Goal: Task Accomplishment & Management: Complete application form

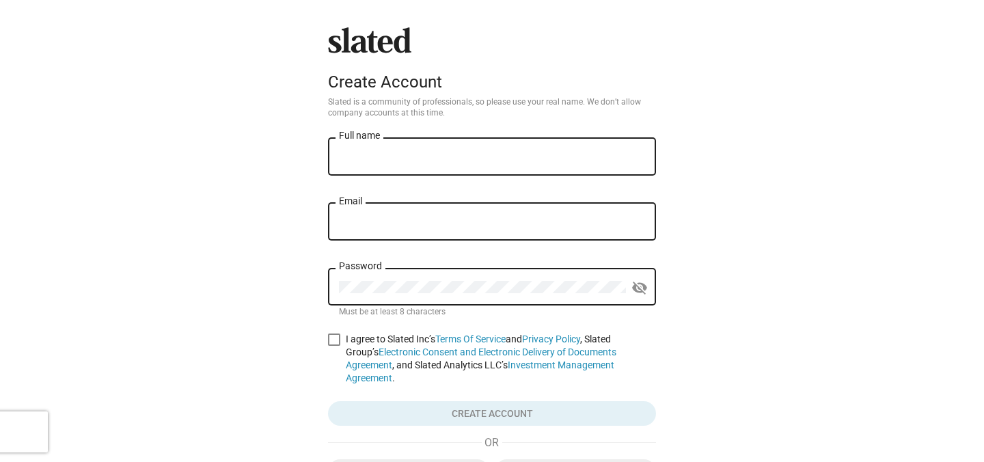
click at [484, 167] on div "Full name" at bounding box center [492, 155] width 306 height 40
type input "c"
type input "[PERSON_NAME]"
click at [370, 221] on input "Email" at bounding box center [490, 222] width 306 height 12
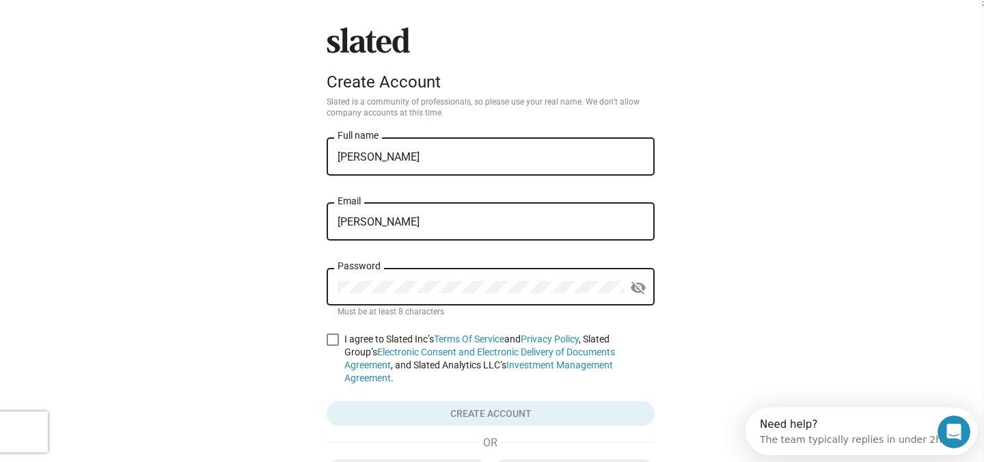
type input "claudiamayo1@icloud.com"
click at [406, 279] on div "Password" at bounding box center [480, 285] width 287 height 40
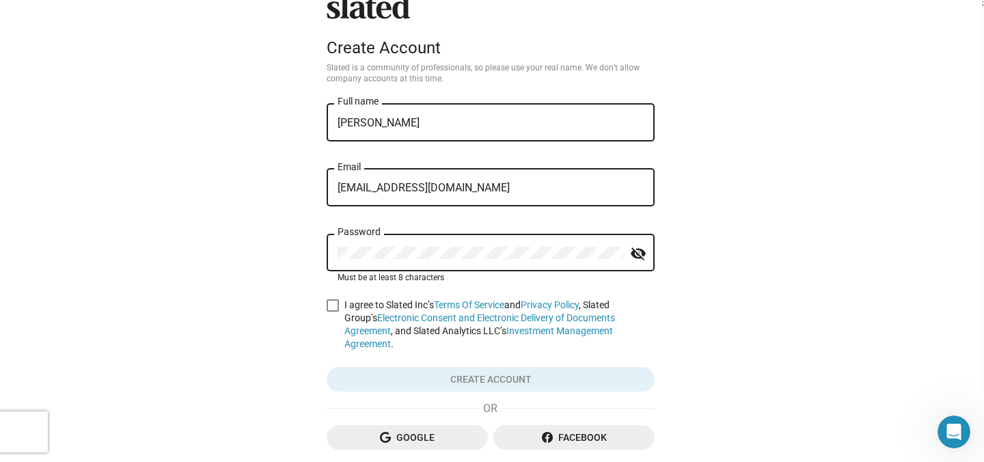
scroll to position [42, 0]
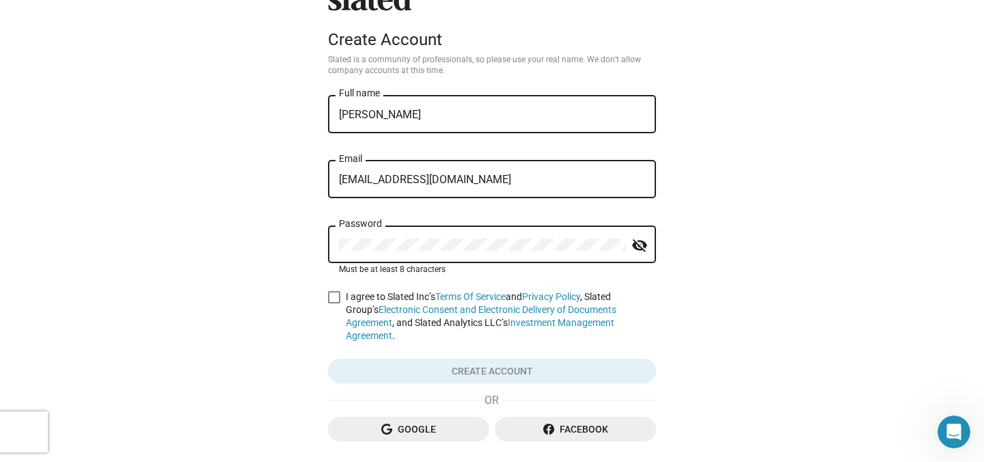
click at [331, 289] on form "Claudia Mayo Full name claudiamayo1@icloud.com Email Password visibility_off Mu…" at bounding box center [492, 238] width 328 height 291
click at [333, 298] on span at bounding box center [334, 297] width 12 height 12
click at [333, 303] on input "I agree to Slated Inc’s Terms Of Service and Privacy Policy , Slated Group’s El…" at bounding box center [333, 303] width 1 height 1
checkbox input "true"
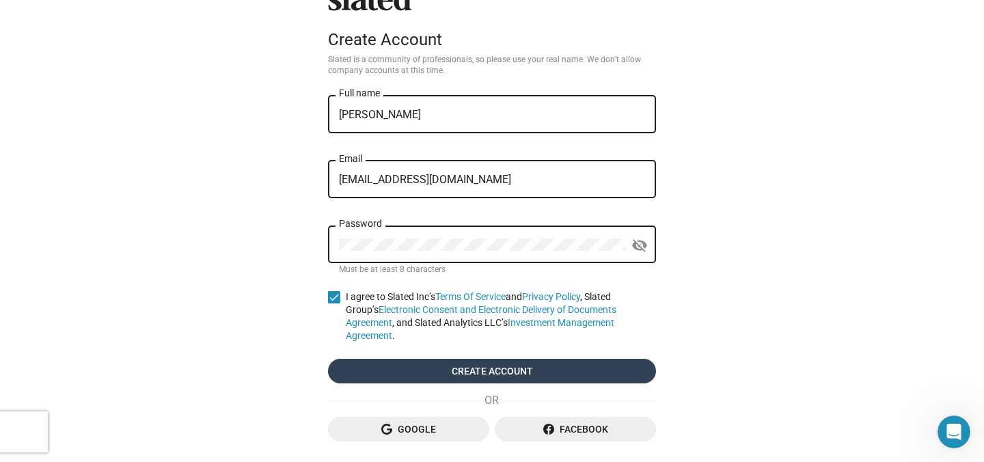
click at [445, 367] on span "Create account" at bounding box center [492, 371] width 306 height 25
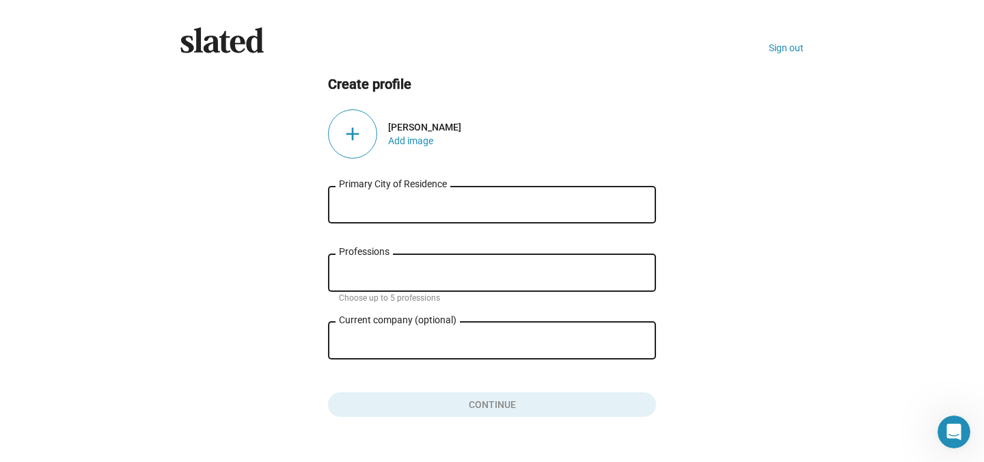
click at [488, 204] on input "Primary City of Residence" at bounding box center [492, 205] width 306 height 12
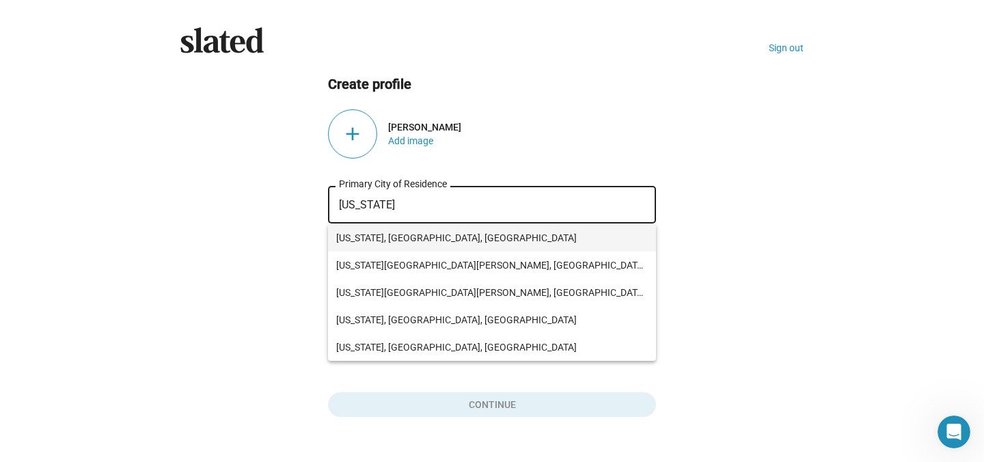
click at [441, 238] on span "New York, NY, USA" at bounding box center [491, 237] width 311 height 27
type input "New York, NY, USA"
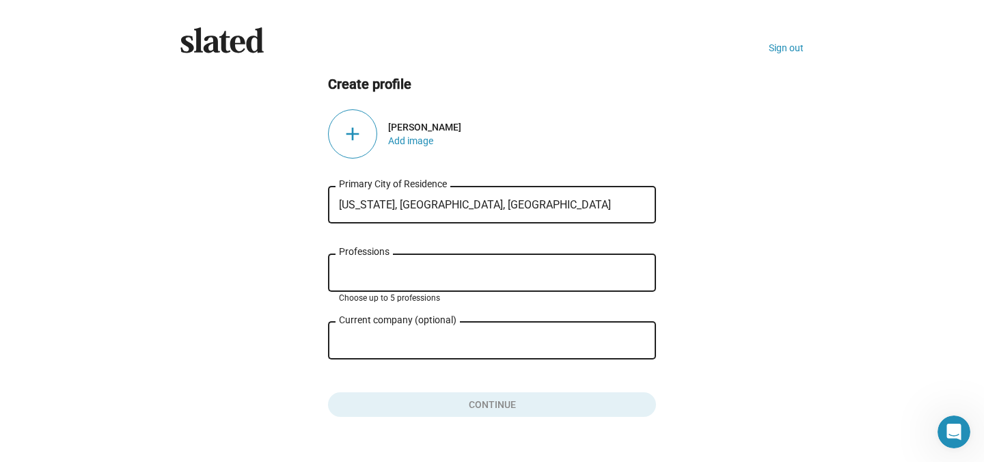
click at [436, 271] on input "Professions" at bounding box center [495, 273] width 306 height 12
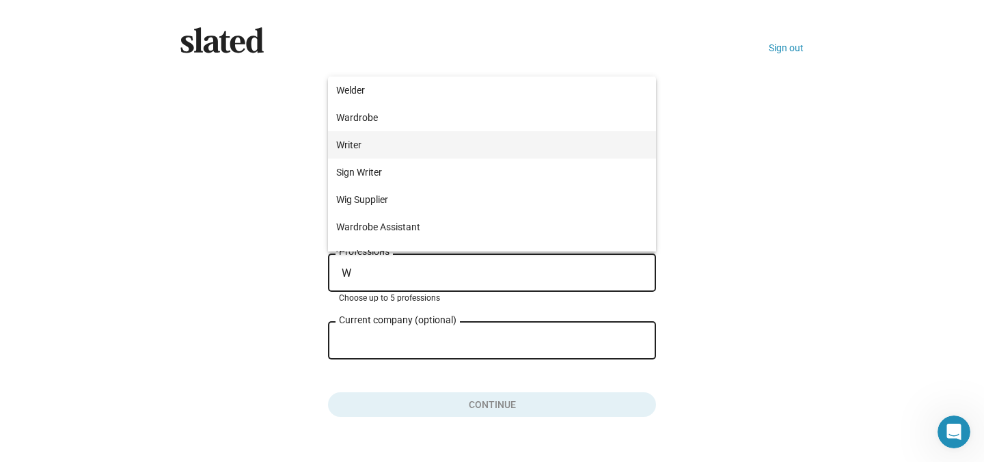
type input "W"
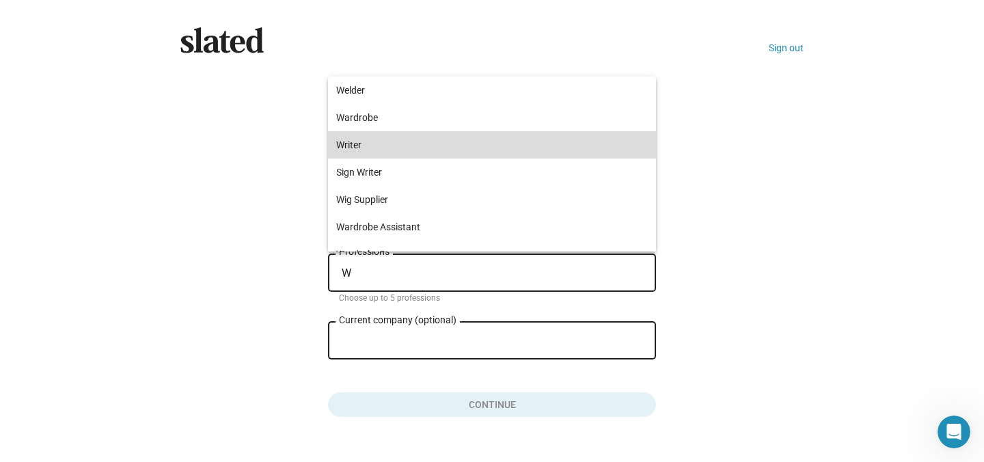
click at [413, 150] on span "Writer" at bounding box center [491, 144] width 311 height 27
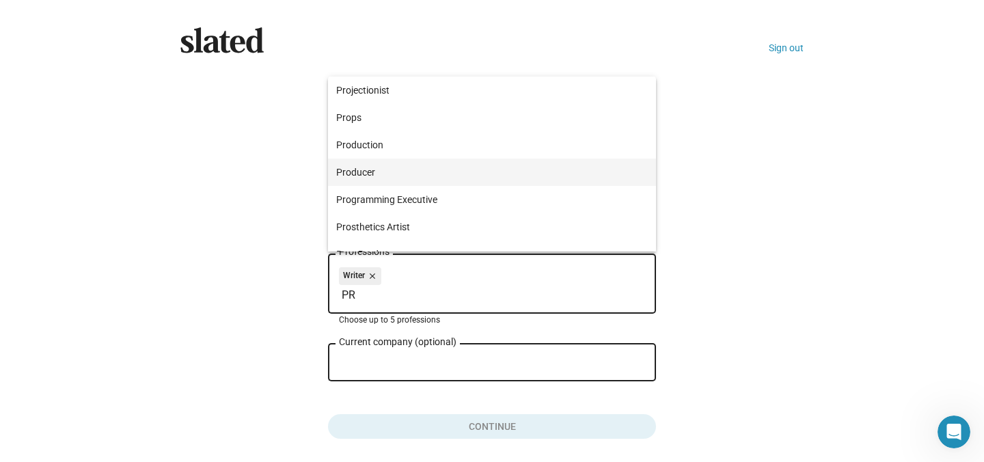
type input "PR"
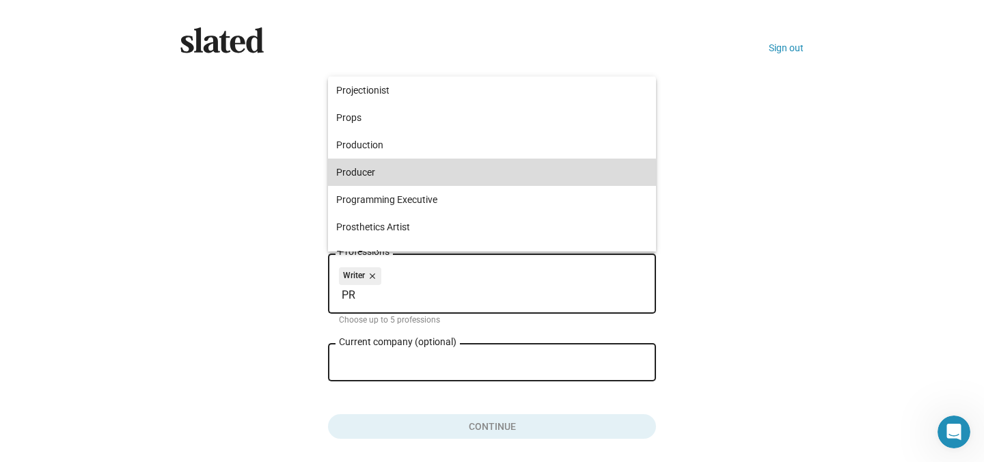
click at [403, 179] on span "Producer" at bounding box center [491, 171] width 311 height 27
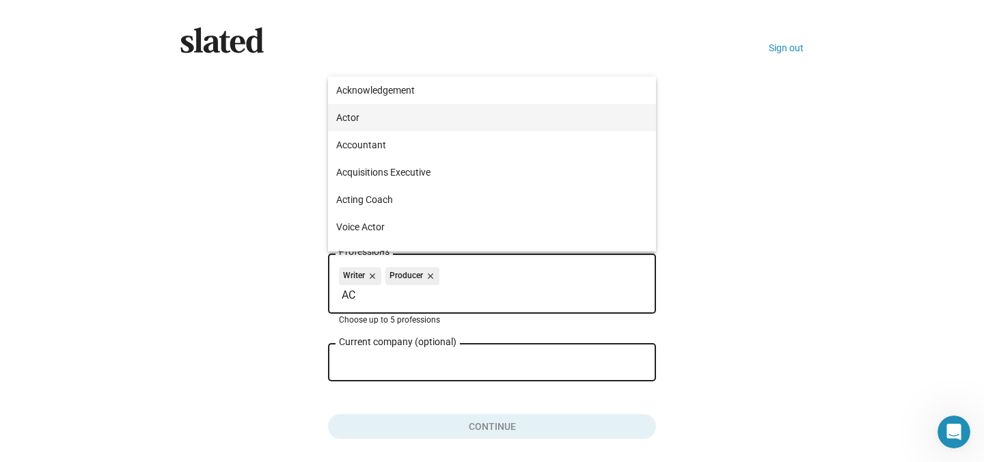
type input "AC"
click at [417, 117] on span "Actor" at bounding box center [491, 117] width 311 height 27
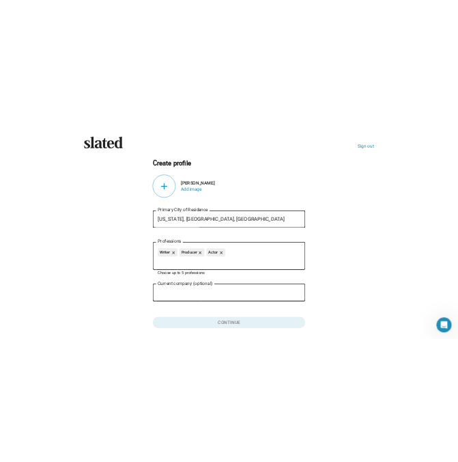
scroll to position [51, 0]
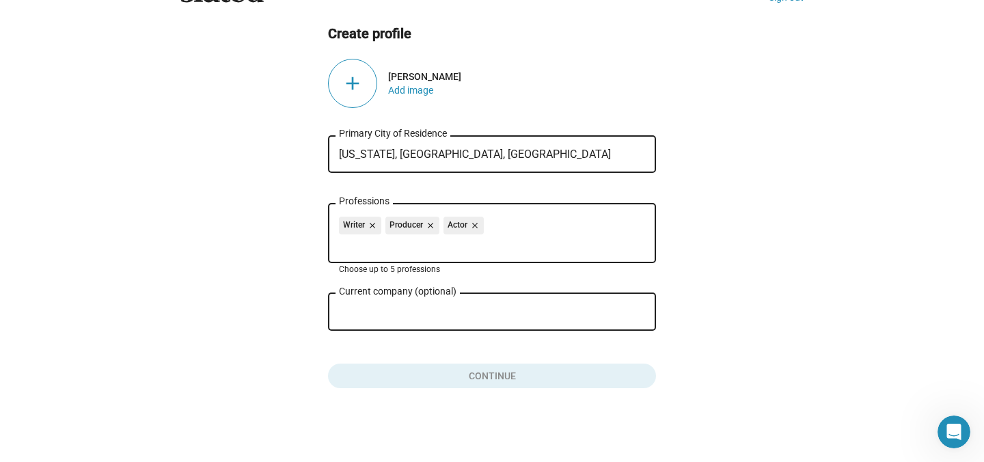
click at [427, 319] on div "Current company (optional)" at bounding box center [482, 310] width 287 height 40
click at [438, 374] on button "Click here to validate form" at bounding box center [492, 373] width 328 height 30
click at [353, 83] on div "add" at bounding box center [352, 83] width 49 height 49
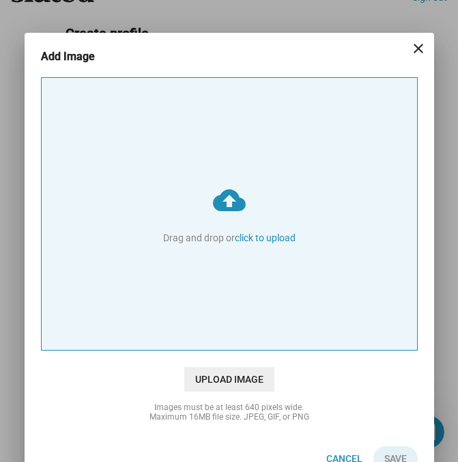
type input "C:\fakepath\98A6CB51-026F-4B55-BAF8-8651A3BAD57F.JPG"
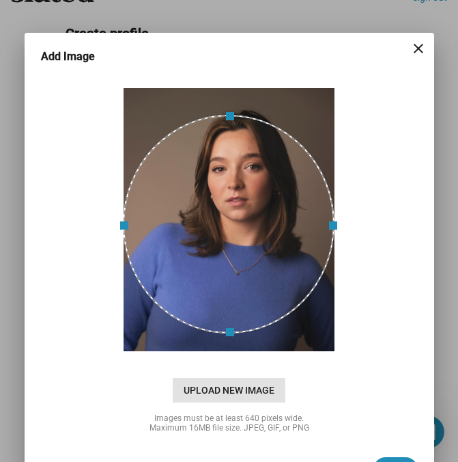
click at [255, 396] on span "Upload New Image" at bounding box center [229, 390] width 113 height 25
click at [255, 350] on input "cloud_upload Drag and drop or click to upload" at bounding box center [230, 214] width 376 height 272
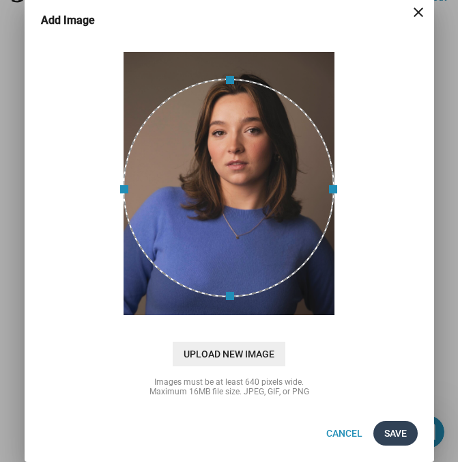
click at [402, 435] on span "Save" at bounding box center [396, 433] width 23 height 25
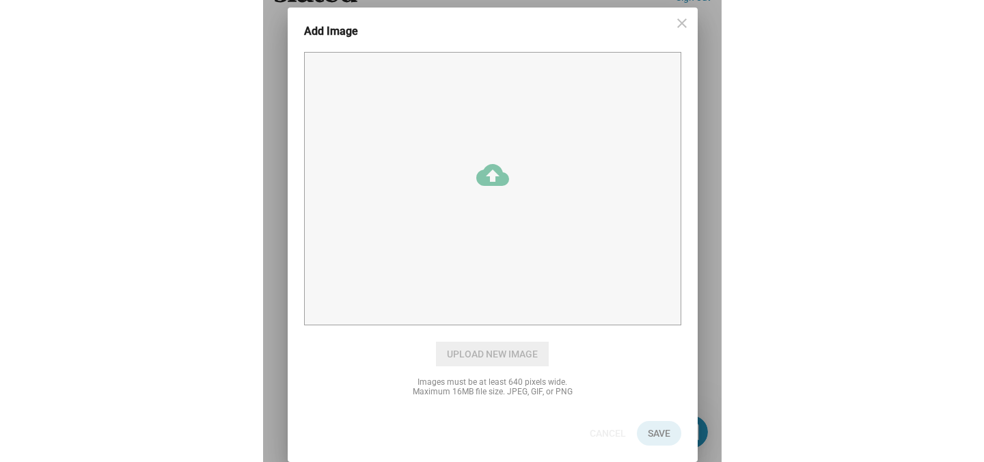
scroll to position [25, 0]
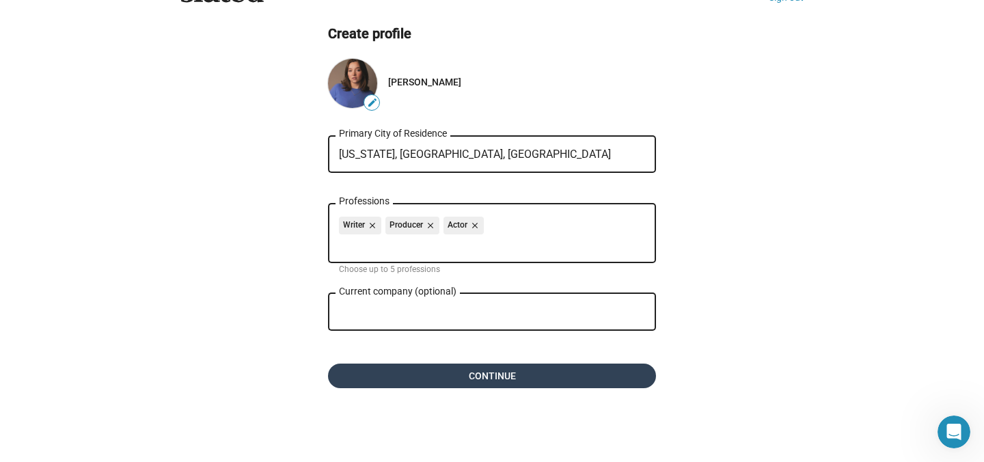
click at [572, 379] on span "Continue" at bounding box center [492, 375] width 306 height 25
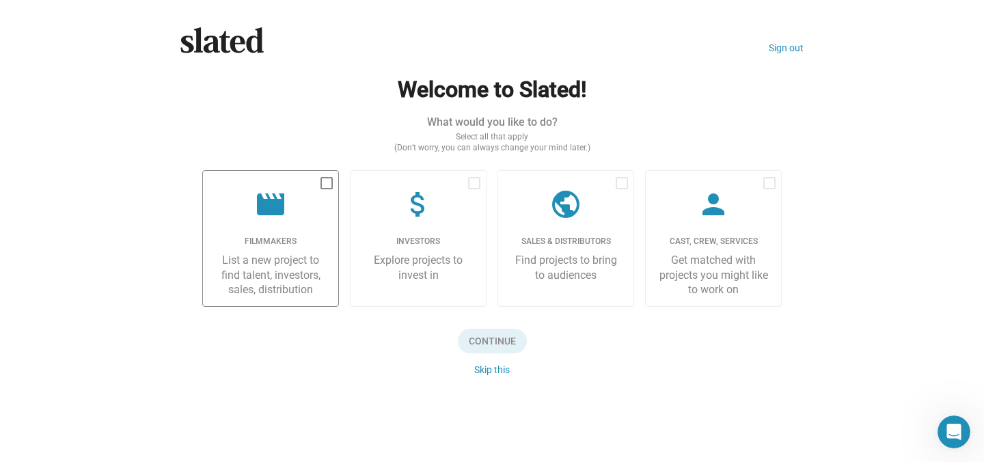
click at [284, 242] on div "Filmmakers" at bounding box center [270, 241] width 113 height 11
click at [326, 190] on input "checkbox" at bounding box center [326, 189] width 1 height 1
checkbox input "true"
click at [488, 342] on span "Continue" at bounding box center [492, 341] width 69 height 25
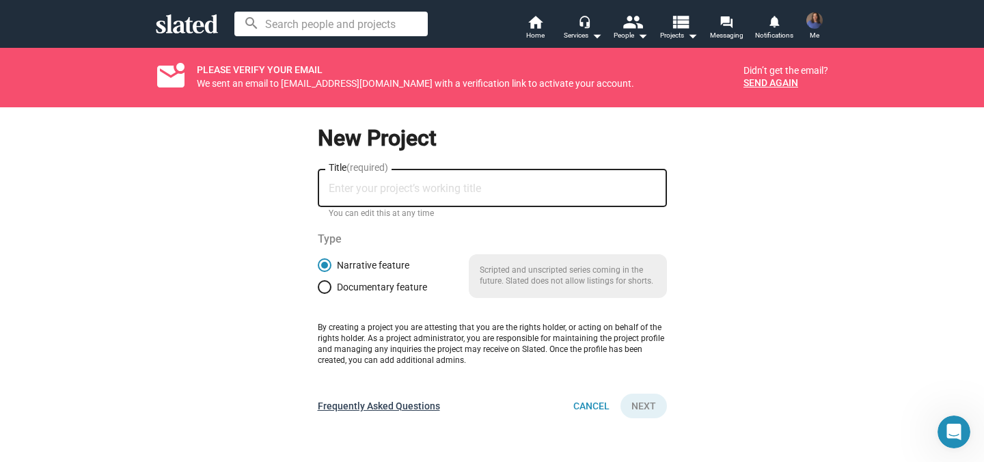
click at [402, 409] on link "Frequently Asked Questions" at bounding box center [379, 406] width 122 height 13
click at [404, 193] on input "Title (required)" at bounding box center [492, 188] width 327 height 12
type input "STICKERS"
click at [515, 279] on p "Scripted and unscripted series coming in the future. Slated does not allow list…" at bounding box center [568, 276] width 198 height 44
click at [659, 410] on button "Next" at bounding box center [643, 405] width 46 height 25
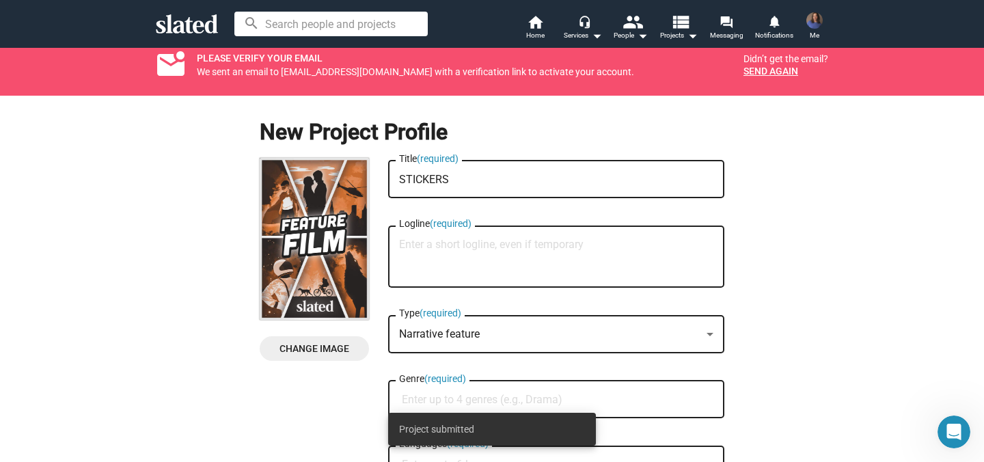
scroll to position [14, 0]
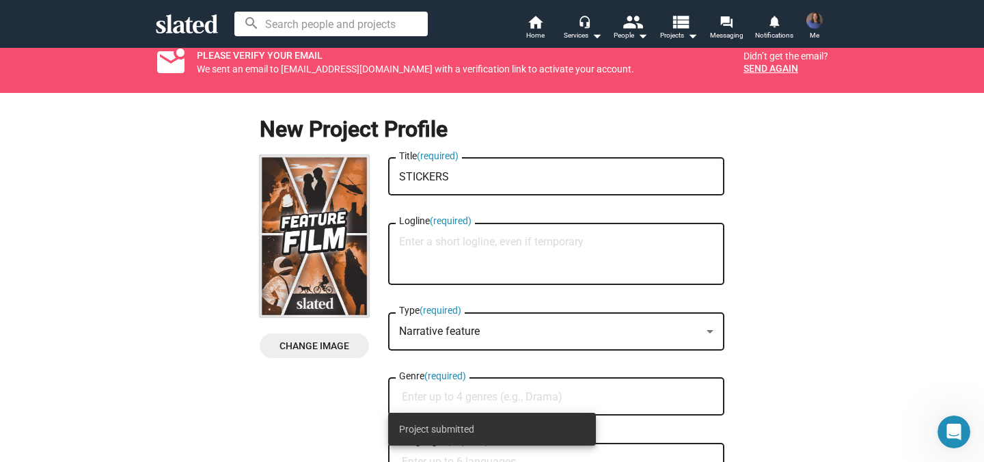
click at [512, 249] on textarea "Logline (required)" at bounding box center [556, 254] width 314 height 37
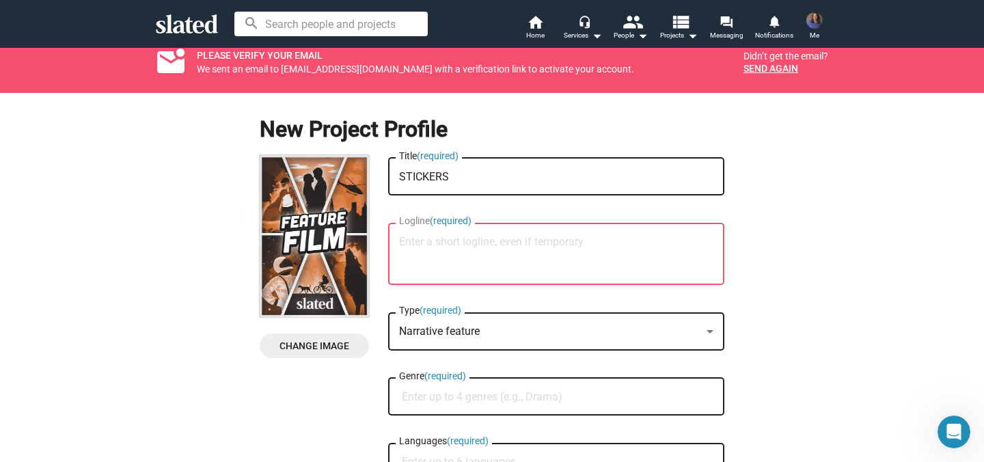
drag, startPoint x: 398, startPoint y: 220, endPoint x: 414, endPoint y: 222, distance: 16.5
click at [414, 222] on div "Logline (required)" at bounding box center [556, 252] width 336 height 65
click at [434, 330] on span "Narrative feature" at bounding box center [439, 330] width 81 height 13
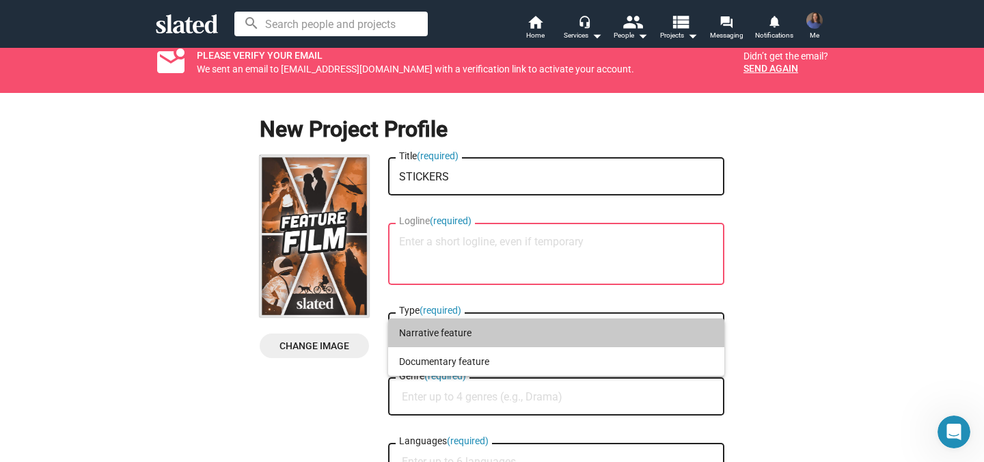
click at [435, 331] on span "Narrative feature" at bounding box center [556, 332] width 314 height 29
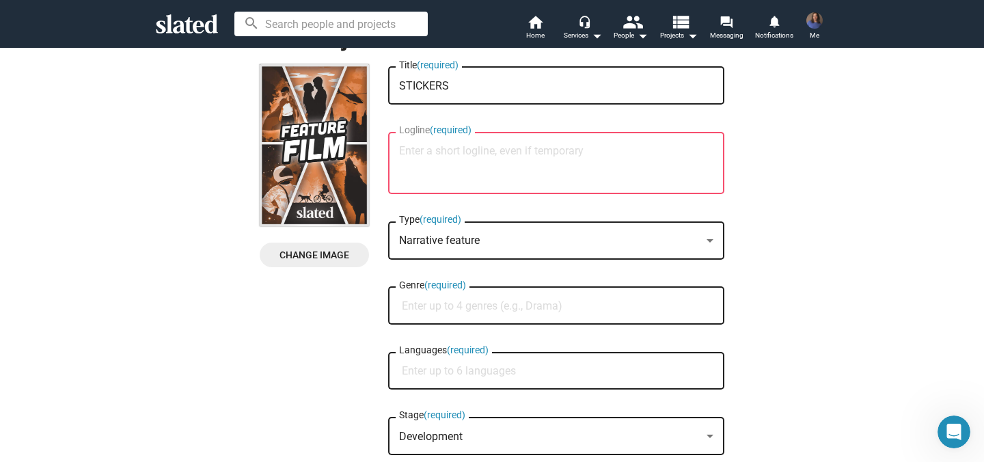
scroll to position [120, 0]
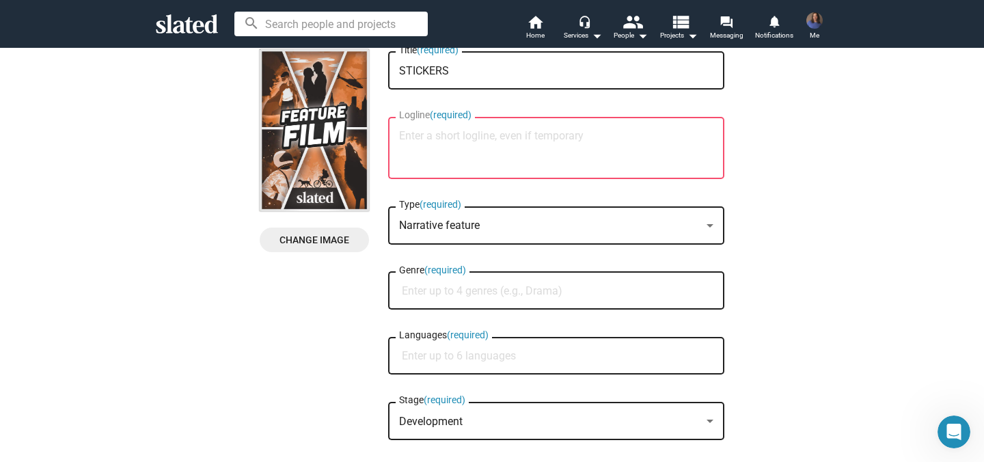
click at [438, 295] on input "Genre (required)" at bounding box center [559, 291] width 314 height 12
type input "Drama"
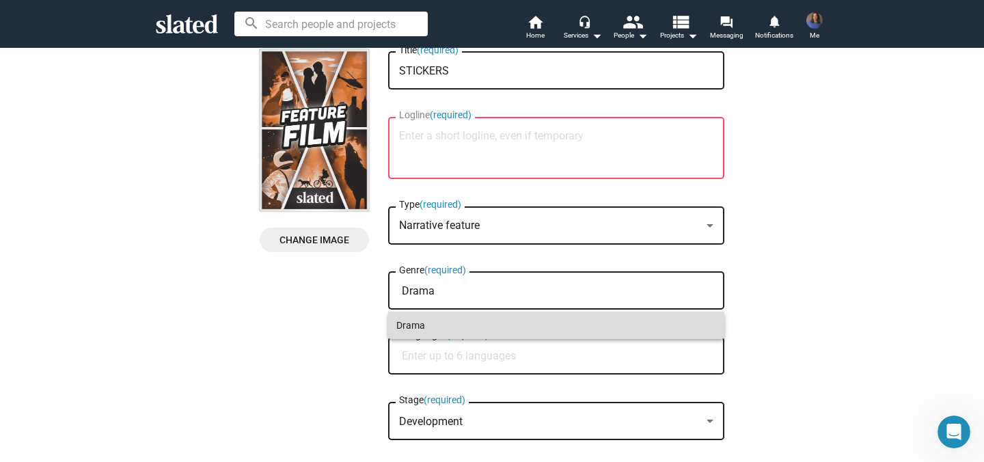
click at [443, 332] on span "Drama" at bounding box center [556, 324] width 320 height 27
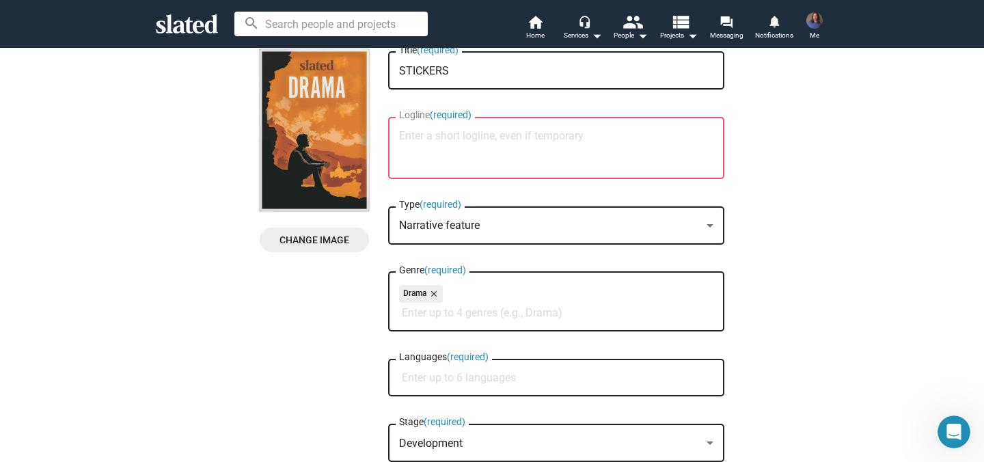
click at [443, 382] on input "Languages (required)" at bounding box center [559, 378] width 314 height 12
type input "eng"
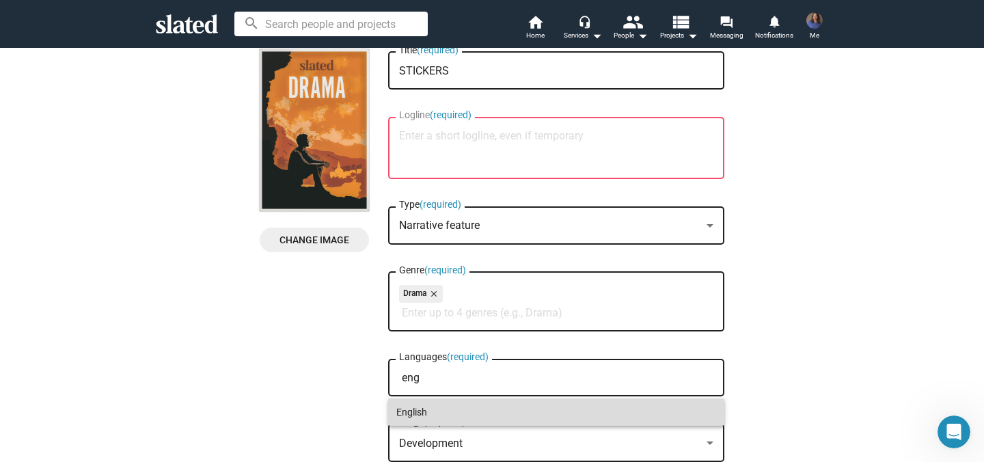
click at [446, 408] on span "English" at bounding box center [556, 411] width 320 height 27
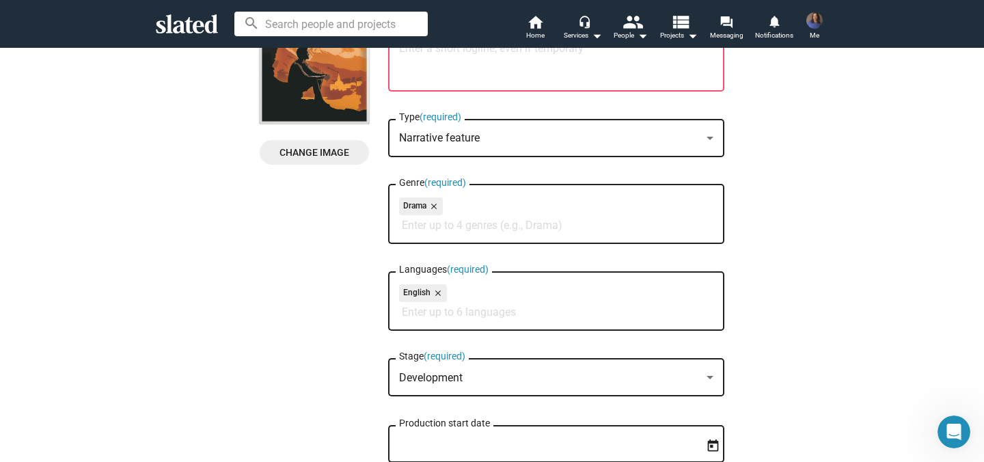
scroll to position [217, 0]
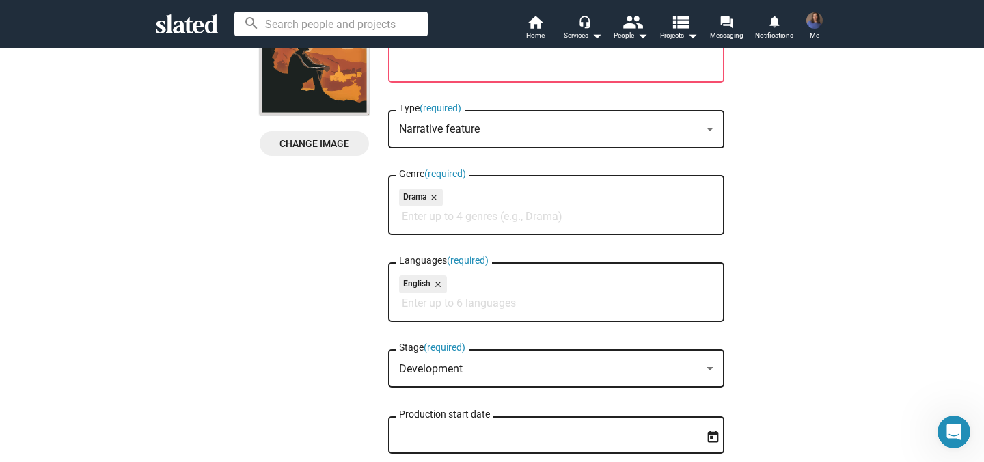
click at [471, 381] on div "Development Stage (required)" at bounding box center [556, 367] width 314 height 40
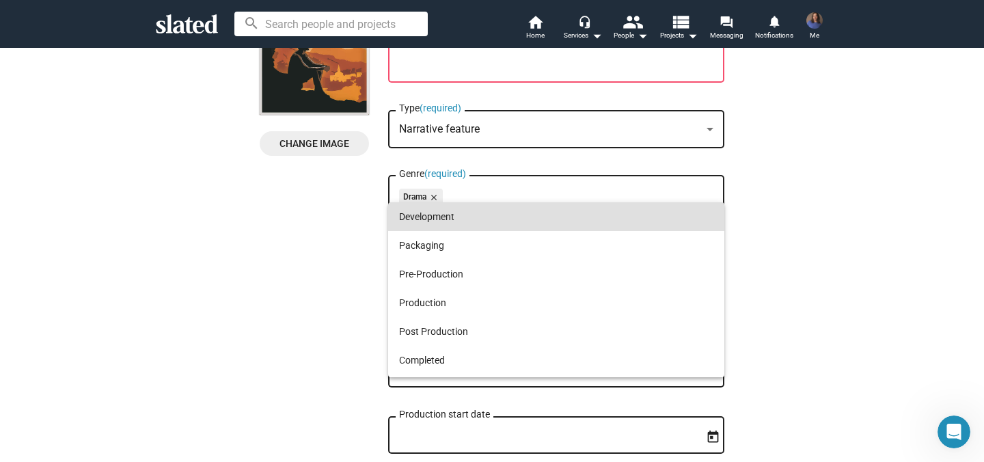
click at [805, 188] on div at bounding box center [492, 231] width 984 height 462
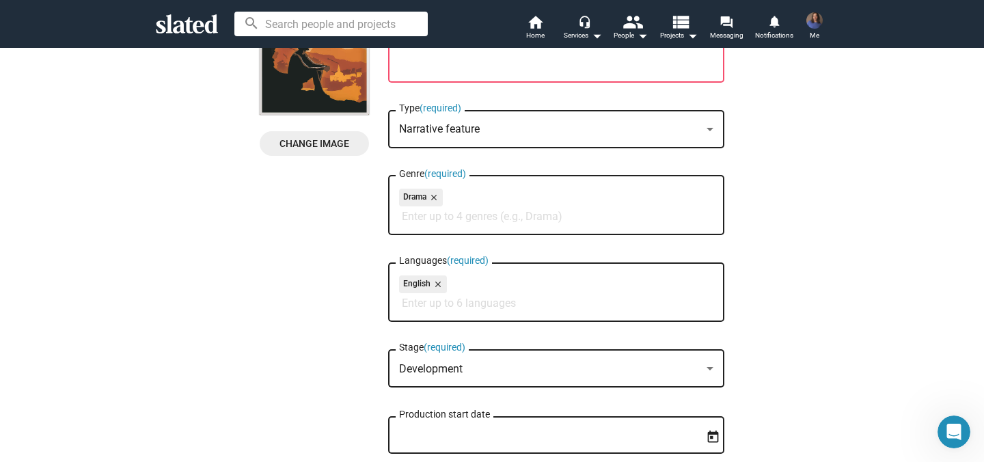
click at [494, 350] on div "Development Stage (required)" at bounding box center [556, 367] width 314 height 40
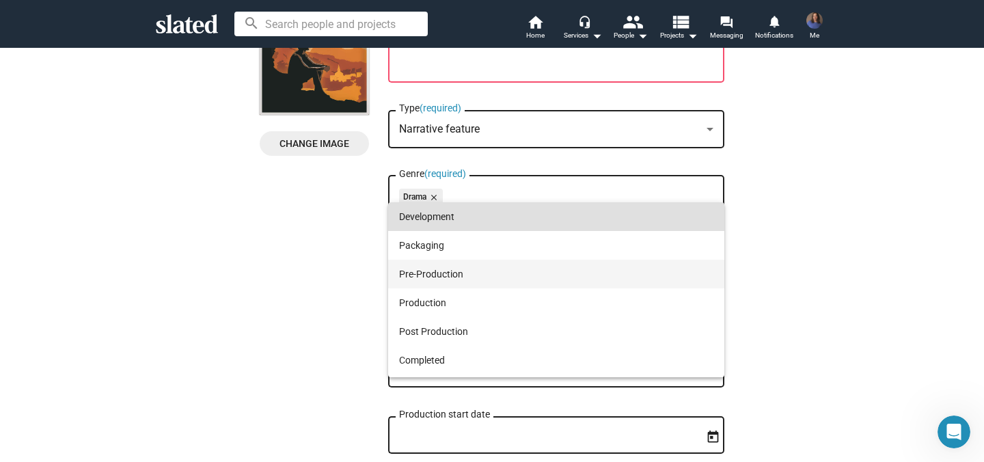
click at [503, 268] on span "Pre-Production" at bounding box center [556, 274] width 314 height 29
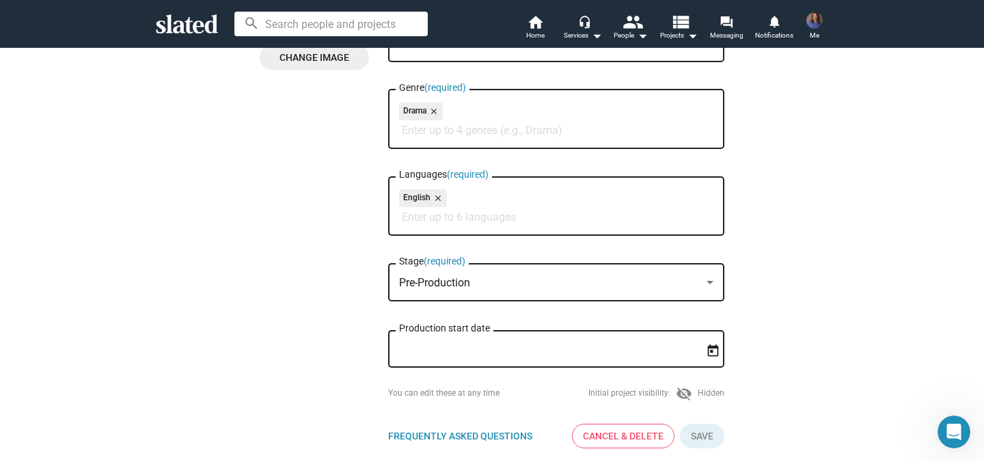
scroll to position [306, 0]
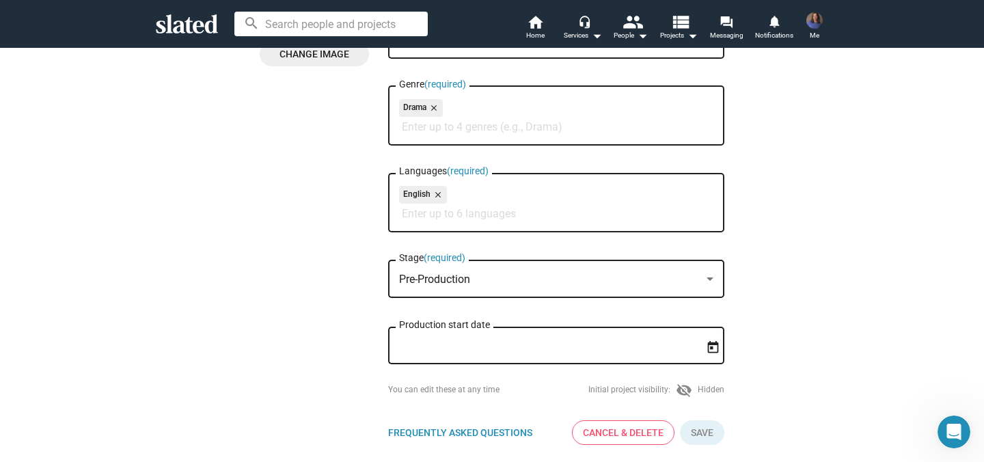
click at [503, 344] on input "Production start date" at bounding box center [546, 345] width 295 height 12
click at [714, 349] on icon "Open calendar" at bounding box center [713, 347] width 14 height 14
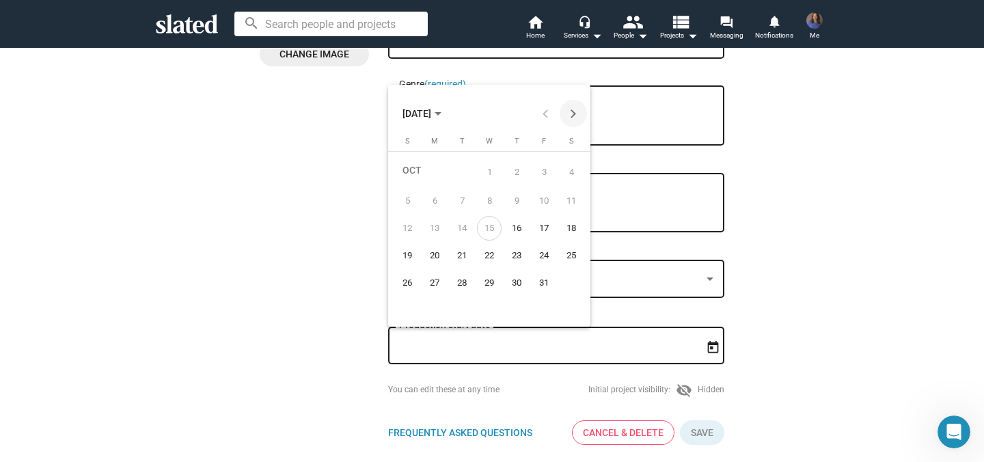
click at [573, 111] on button "Next month" at bounding box center [572, 113] width 27 height 27
click at [573, 203] on div "10" at bounding box center [571, 201] width 25 height 25
type input "1/10/2026"
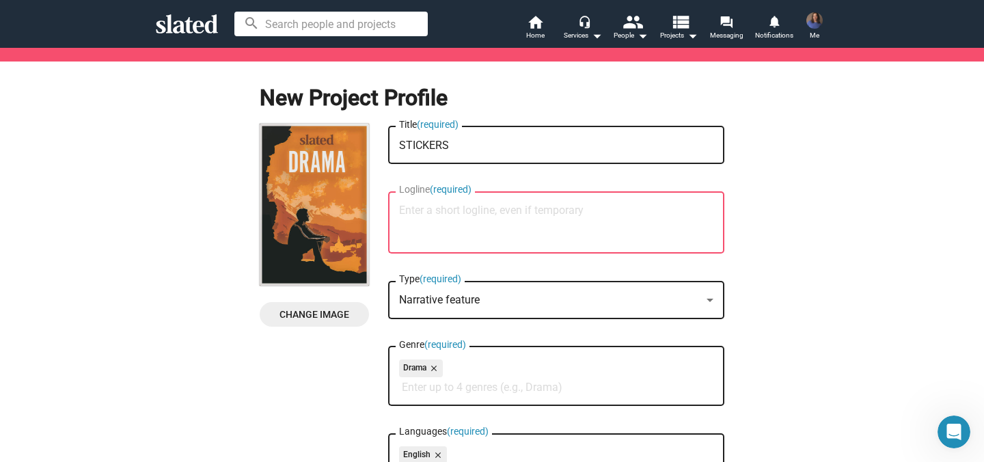
scroll to position [23, 0]
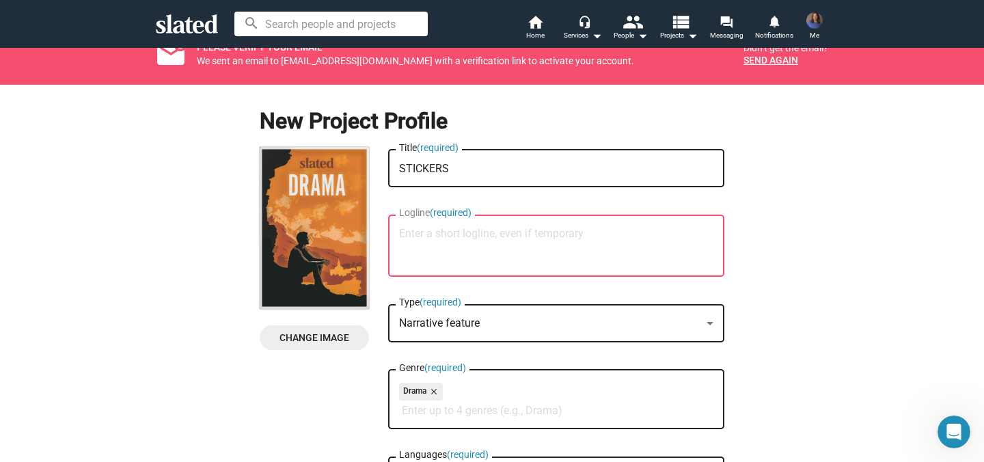
click at [531, 232] on textarea "Logline (required)" at bounding box center [556, 245] width 314 height 37
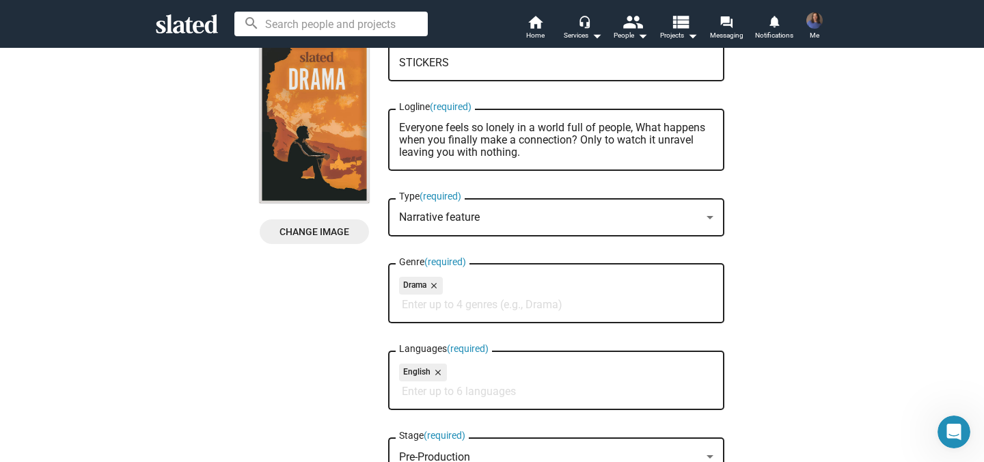
scroll to position [0, 0]
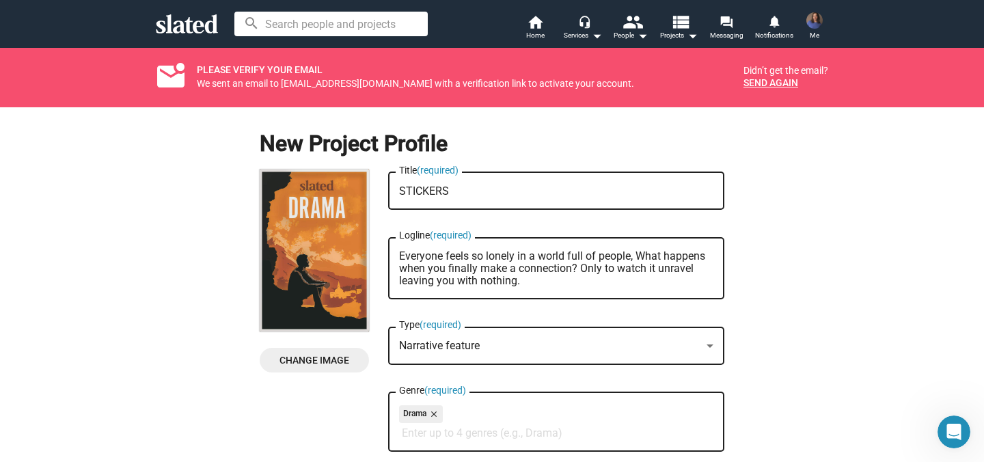
type textarea "Everyone feels so lonely in a world full of people, What happens when you final…"
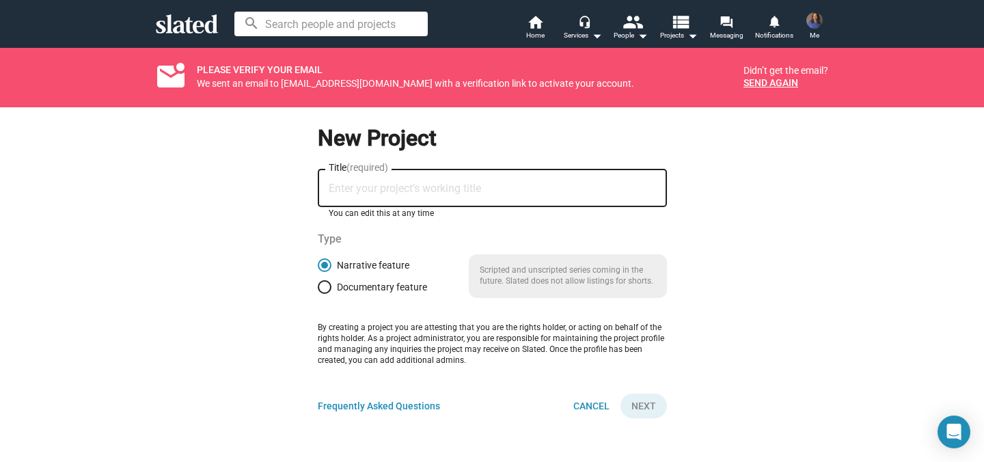
click at [452, 188] on input "Title (required)" at bounding box center [492, 188] width 327 height 12
type input "STICKERS"
click at [641, 402] on span "Next" at bounding box center [643, 405] width 25 height 25
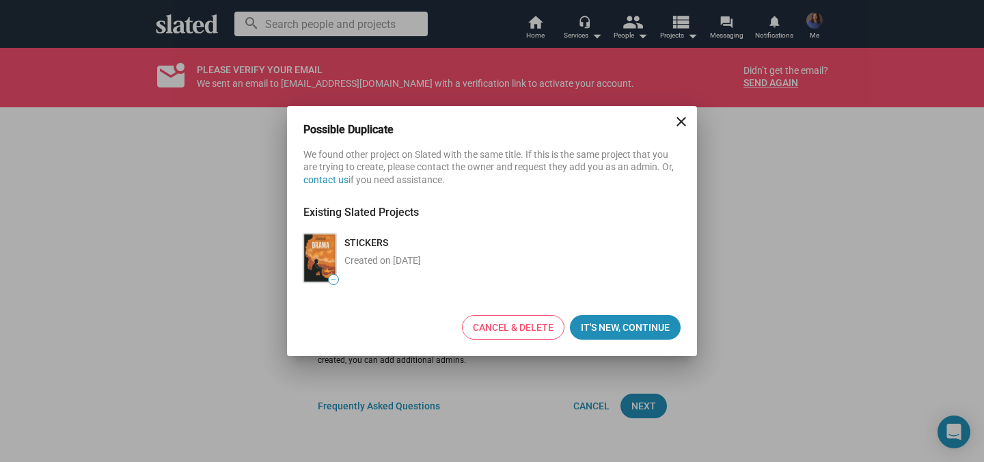
click at [413, 246] on div "STICKERS Created on Oct 15, 2025" at bounding box center [380, 258] width 82 height 54
click at [327, 248] on img at bounding box center [319, 258] width 33 height 48
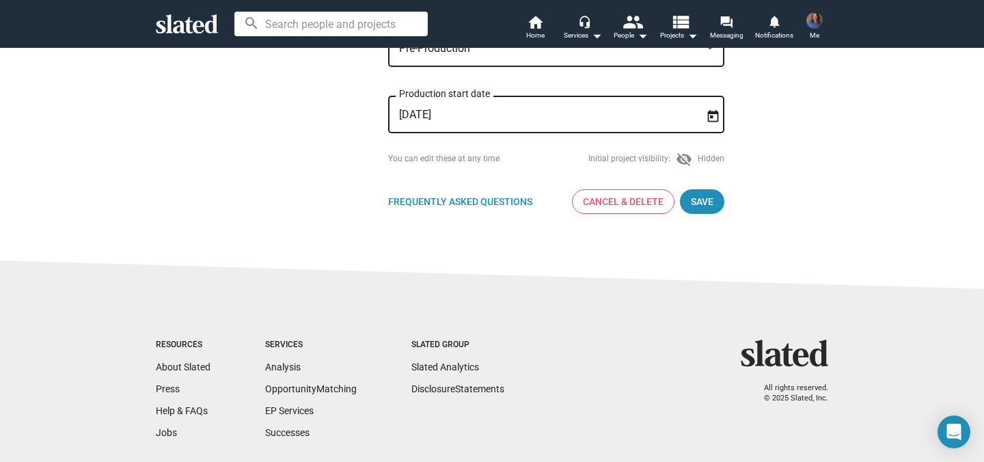
scroll to position [624, 0]
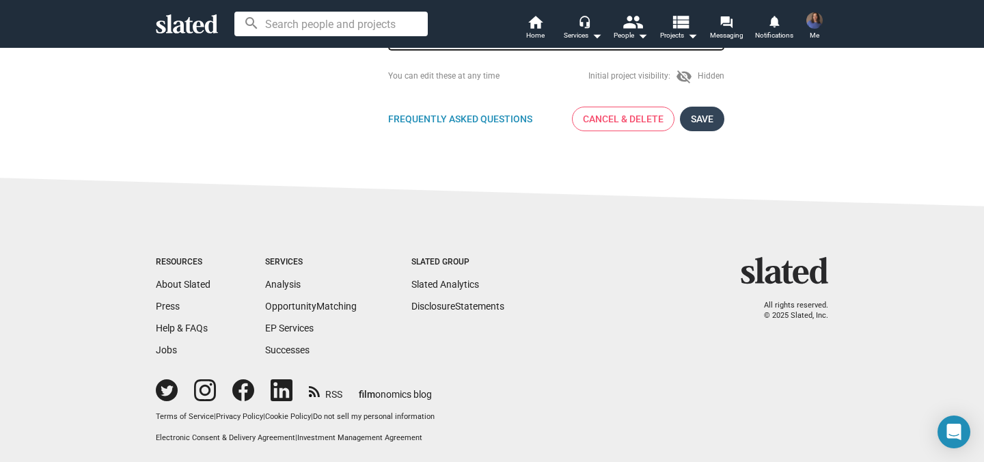
click at [703, 115] on span "Save" at bounding box center [702, 119] width 23 height 25
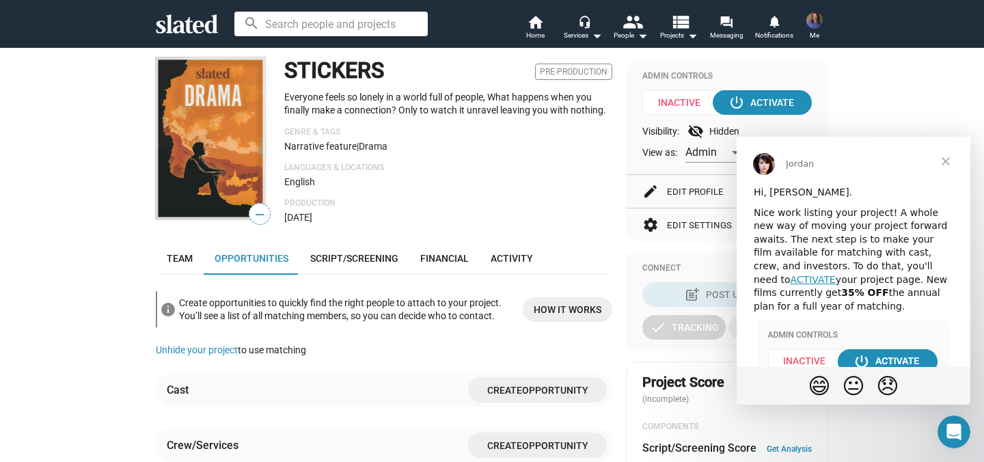
click at [949, 163] on span "Close" at bounding box center [945, 161] width 49 height 49
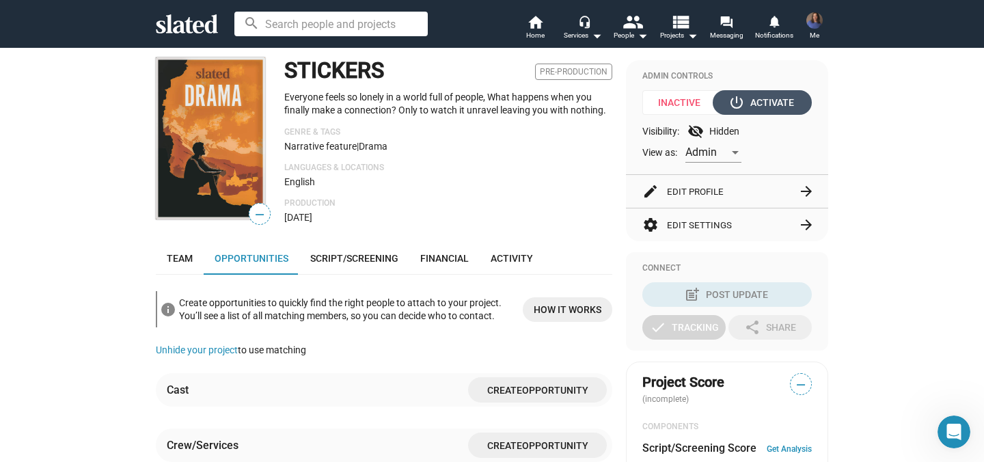
click at [757, 100] on div "power_settings_new Activate" at bounding box center [762, 102] width 63 height 25
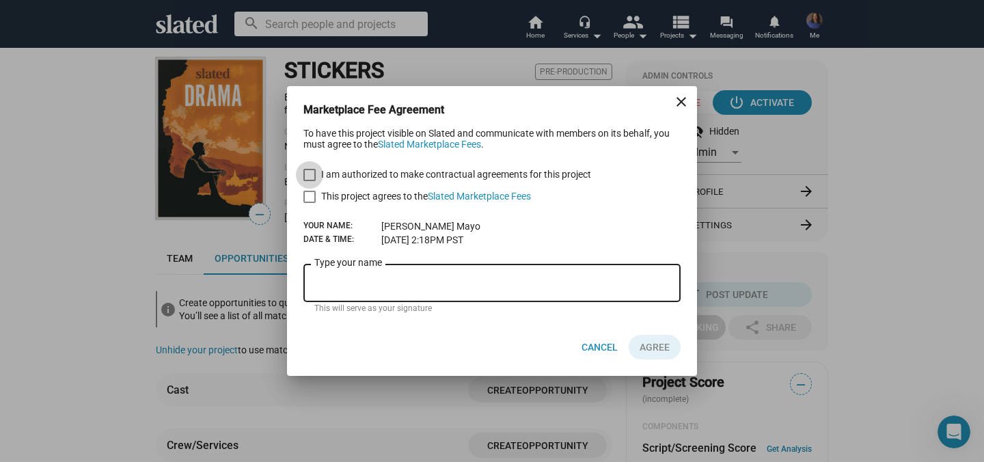
click at [314, 174] on span at bounding box center [309, 175] width 12 height 12
click at [309, 181] on input "I am authorized to make contractual agreements for this project" at bounding box center [309, 181] width 1 height 1
checkbox input "true"
click at [311, 195] on span at bounding box center [309, 197] width 12 height 12
click at [309, 203] on input "This project agrees to the Slated Marketplace Fees" at bounding box center [309, 203] width 1 height 1
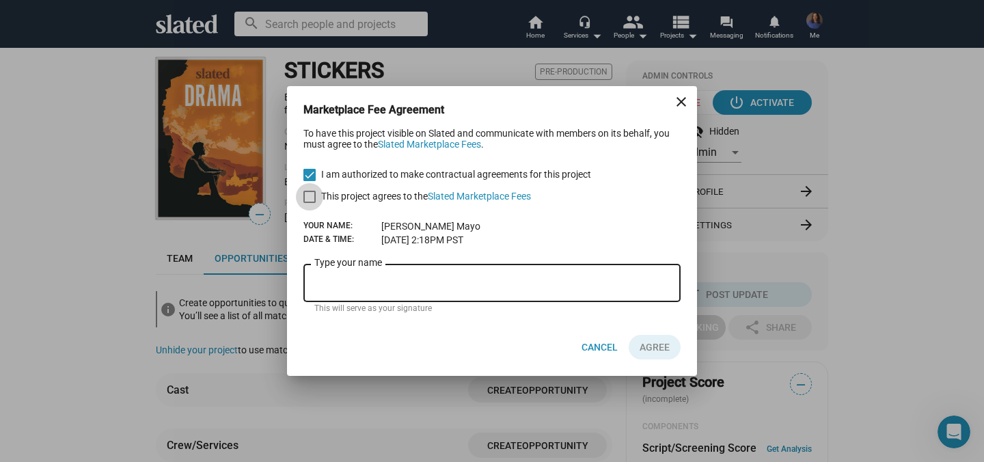
checkbox input "true"
click at [370, 284] on input "Type your name" at bounding box center [491, 283] width 355 height 12
type input "[PERSON_NAME]"
click at [657, 352] on span "AGREE" at bounding box center [654, 347] width 30 height 25
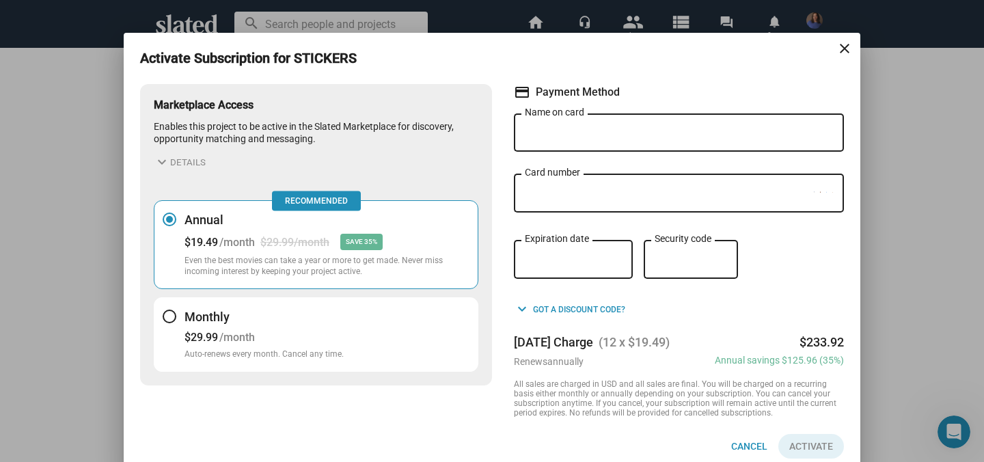
click at [562, 125] on div "Name on card" at bounding box center [679, 131] width 308 height 40
click at [322, 347] on div "Monthly $29.99 /month Auto-renews every month. Cancel any time." at bounding box center [263, 334] width 159 height 51
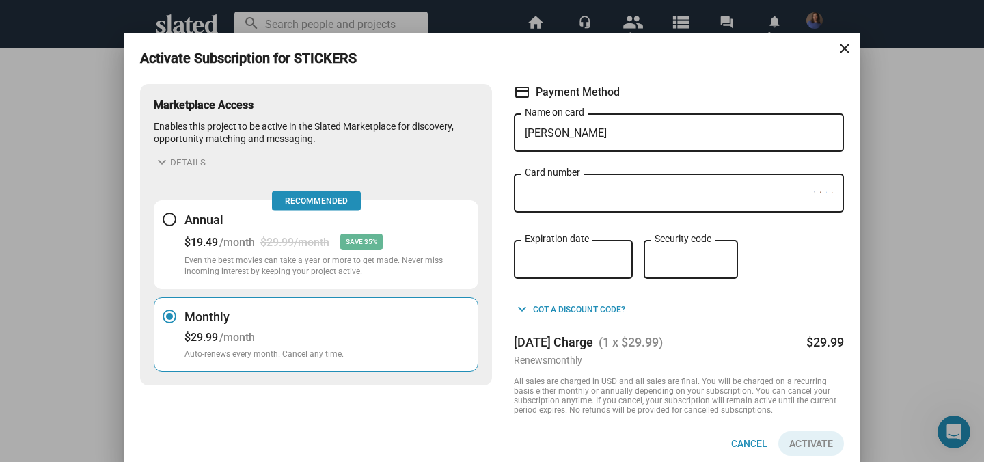
click at [613, 139] on input "Anna Ma" at bounding box center [679, 133] width 308 height 12
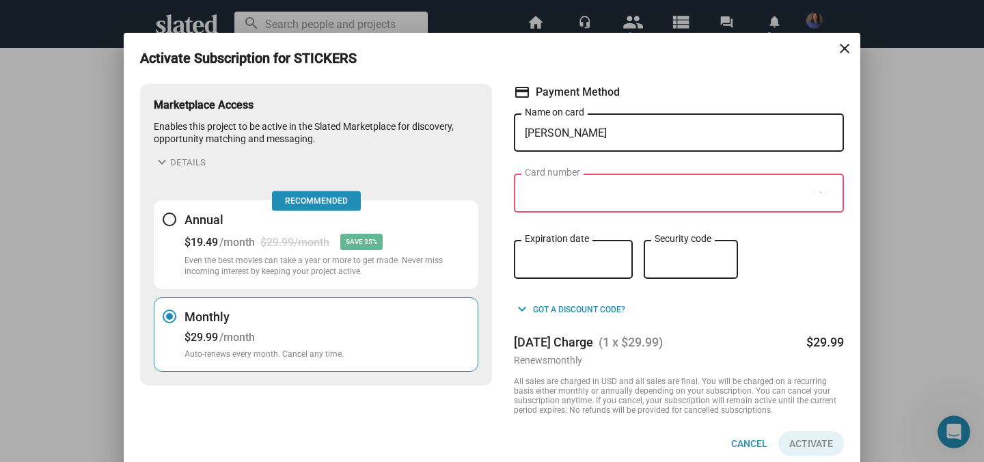
click at [584, 186] on div "Card number" at bounding box center [669, 191] width 289 height 41
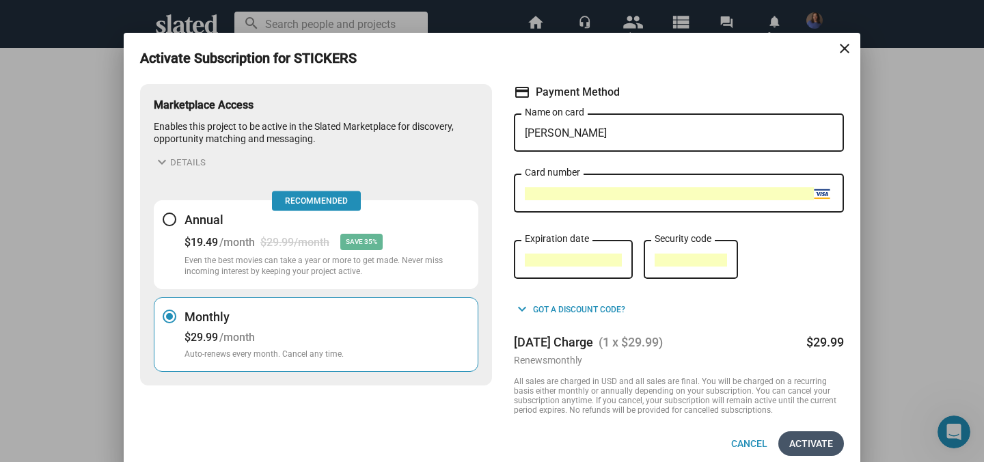
click at [801, 446] on span "Activate" at bounding box center [811, 443] width 44 height 25
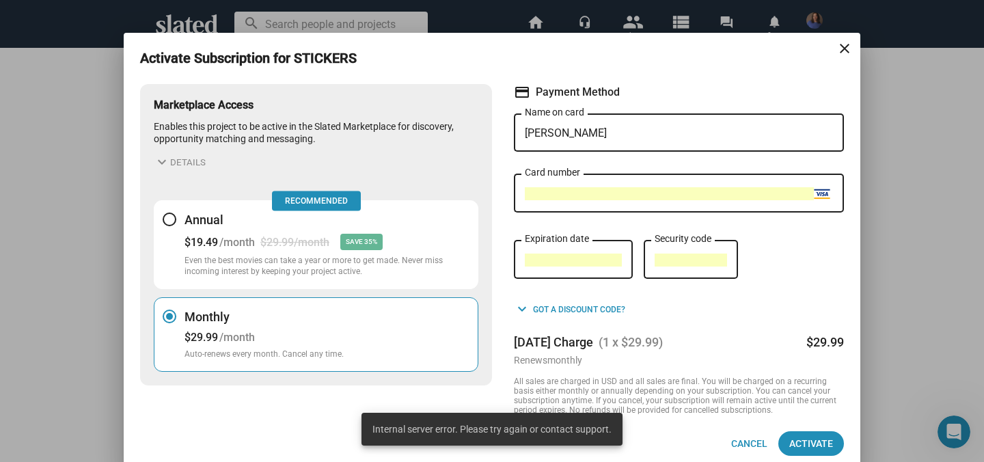
scroll to position [12, 0]
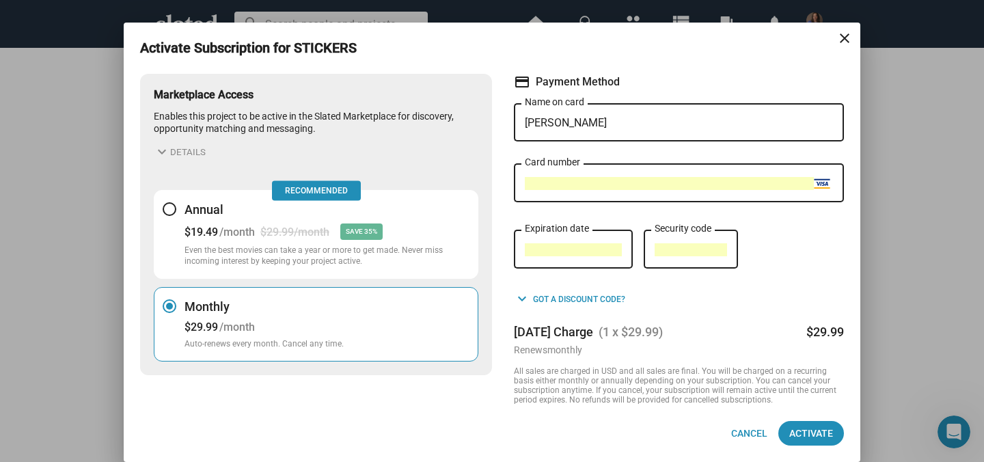
click at [603, 117] on input "Anna Mayo" at bounding box center [679, 123] width 308 height 12
drag, startPoint x: 551, startPoint y: 120, endPoint x: 486, endPoint y: 120, distance: 64.2
click at [486, 120] on div "Marketplace Access Enables this project to be active in the Slated Marketplace …" at bounding box center [492, 265] width 704 height 394
type input "[PERSON_NAME]"
click at [798, 437] on span "Activate" at bounding box center [811, 433] width 44 height 25
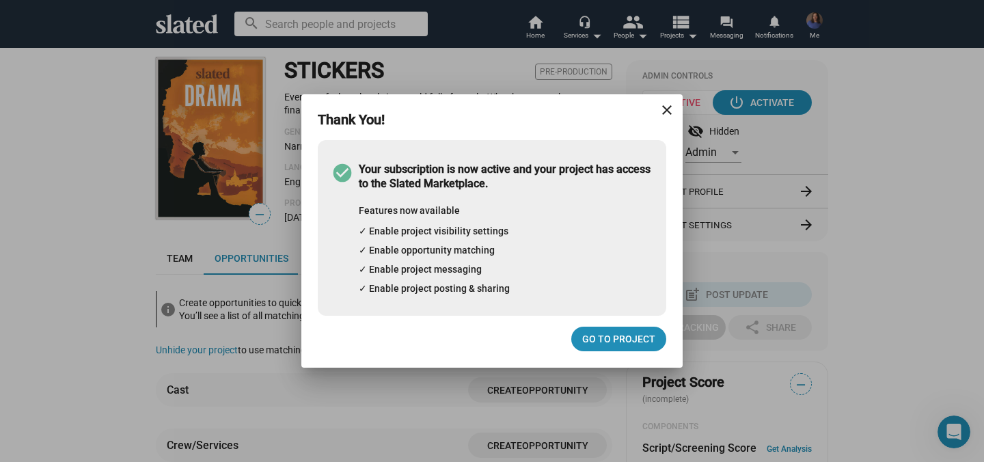
scroll to position [0, 0]
click at [639, 359] on mat-dialog-container "Thank You! close check_circle Your subscription is now active and your project …" at bounding box center [491, 230] width 381 height 273
click at [639, 338] on span "Go to project" at bounding box center [618, 339] width 73 height 25
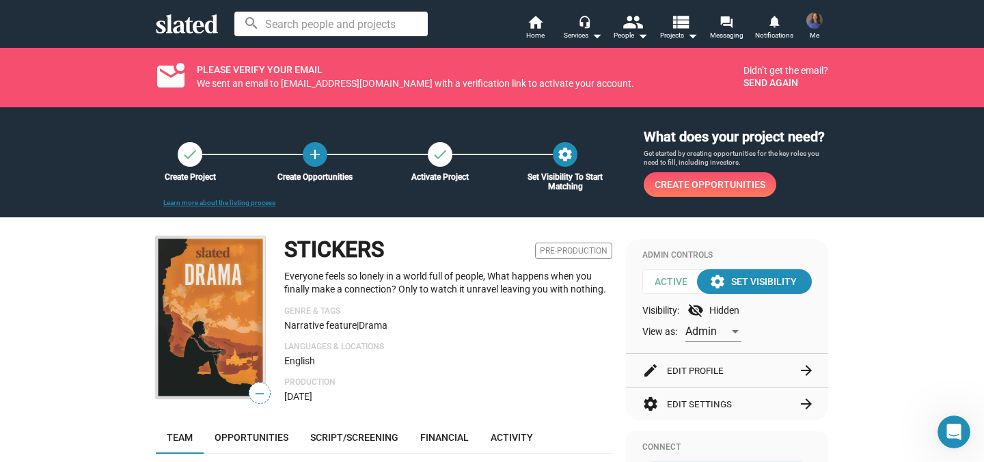
click at [775, 85] on button "Send again" at bounding box center [770, 82] width 55 height 11
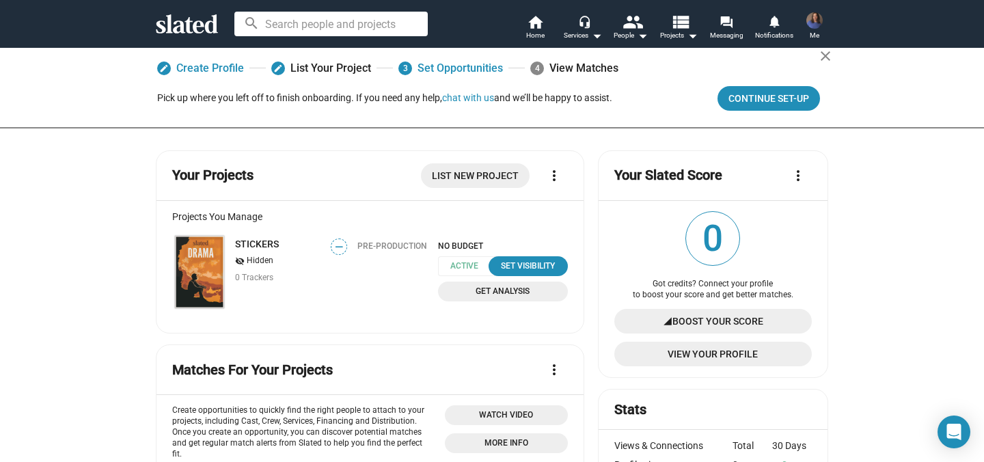
scroll to position [59, 0]
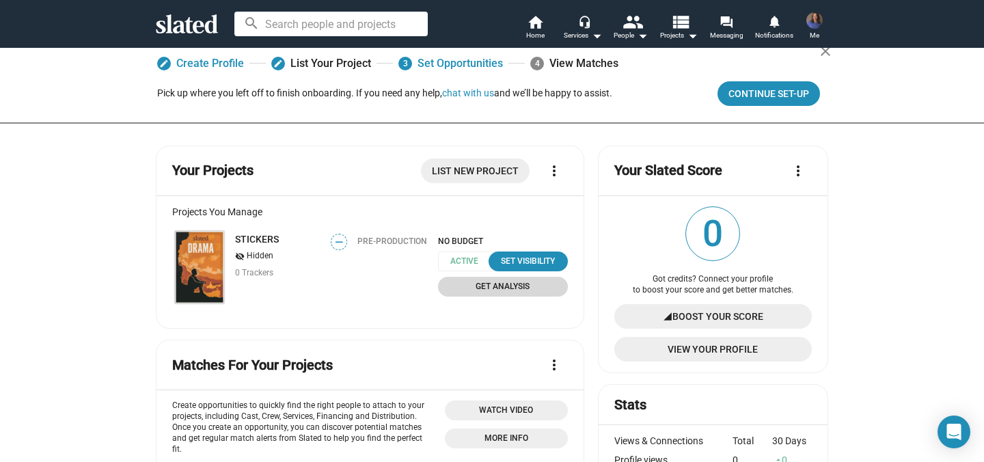
click at [536, 289] on span "Get Analysis" at bounding box center [502, 286] width 113 height 14
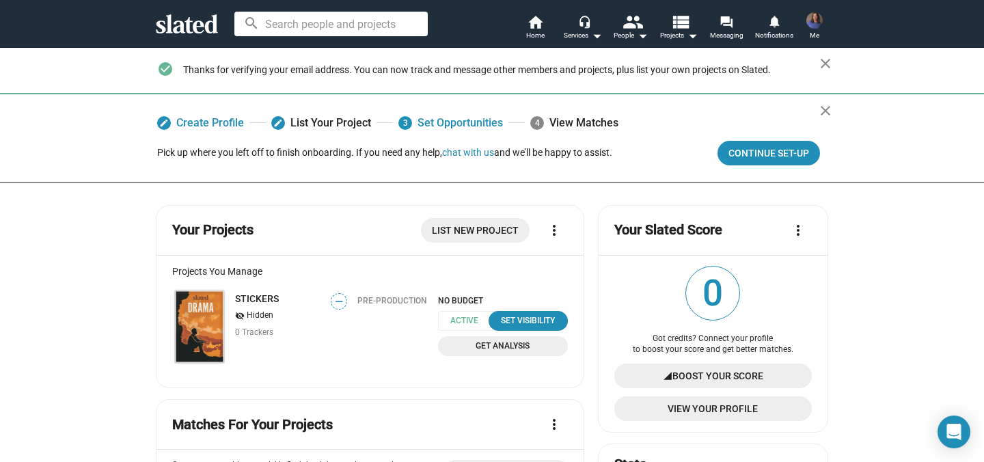
click at [814, 24] on img at bounding box center [814, 20] width 16 height 16
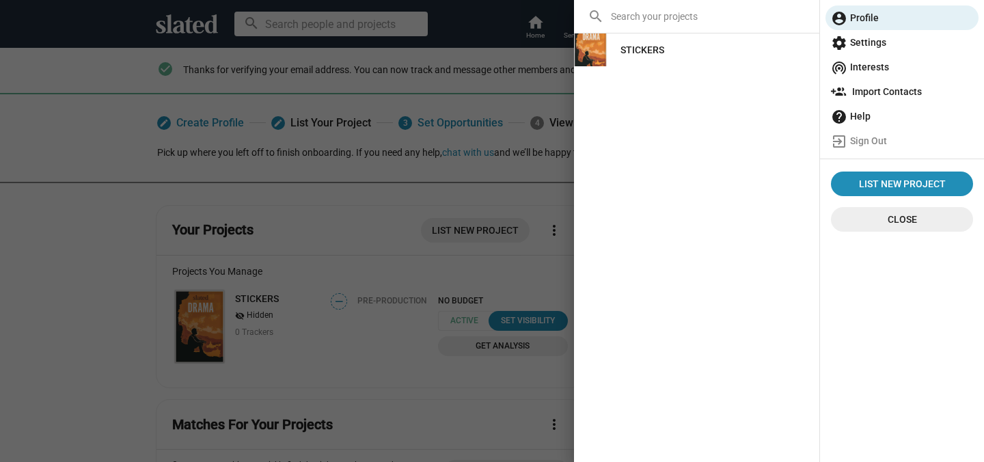
click at [699, 44] on div "STICKERS" at bounding box center [696, 49] width 245 height 33
click at [661, 52] on div "STICKERS" at bounding box center [642, 50] width 44 height 25
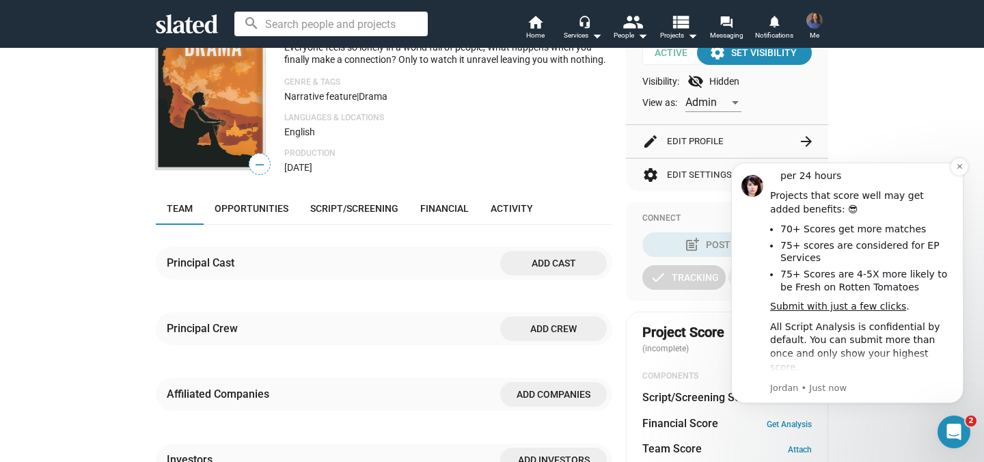
scroll to position [264, 0]
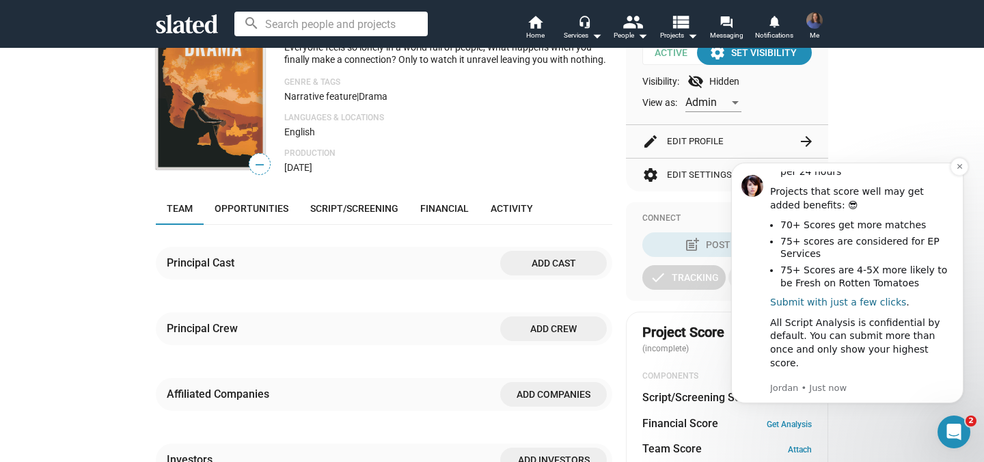
click at [860, 296] on link "Submit with just a few clicks" at bounding box center [838, 301] width 136 height 11
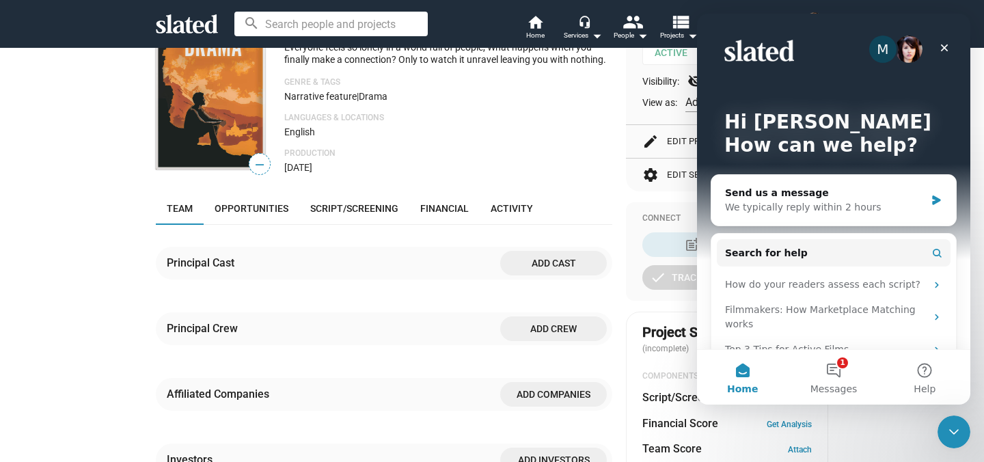
scroll to position [0, 0]
click at [839, 380] on button "1 Messages" at bounding box center [833, 377] width 91 height 55
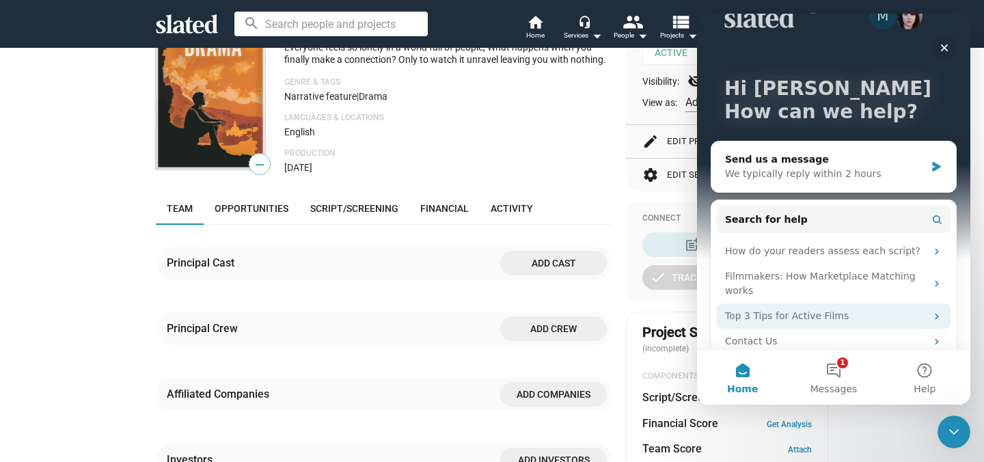
scroll to position [51, 0]
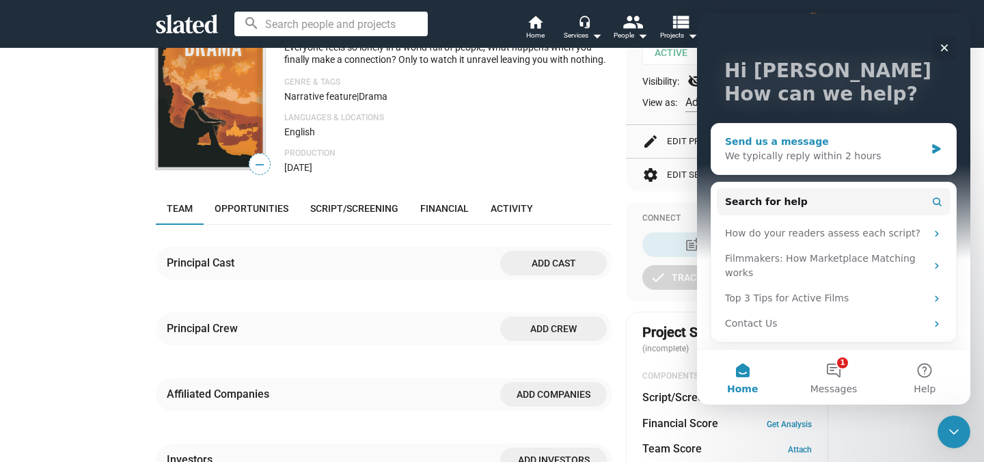
click at [829, 150] on div "We typically reply within 2 hours" at bounding box center [825, 156] width 200 height 14
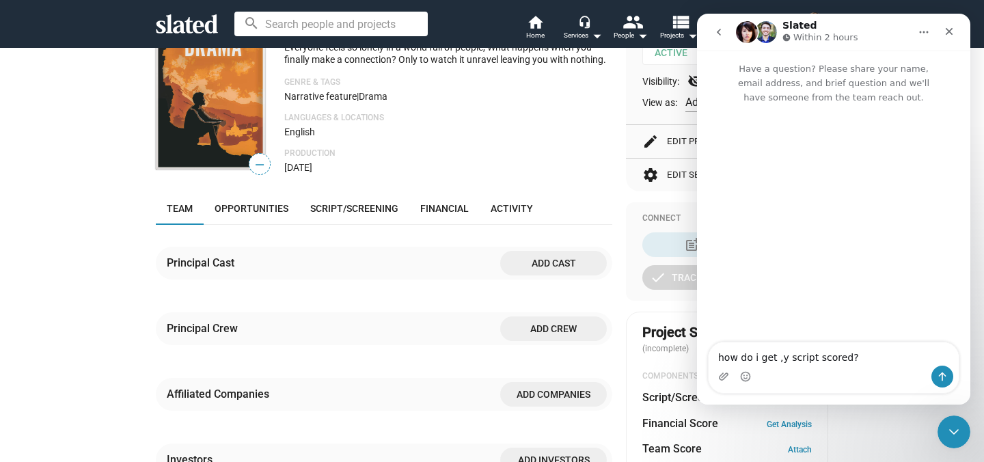
click at [781, 363] on textarea "how do i get ,y script scored?" at bounding box center [833, 353] width 250 height 23
type textarea "how do i get my script scored?"
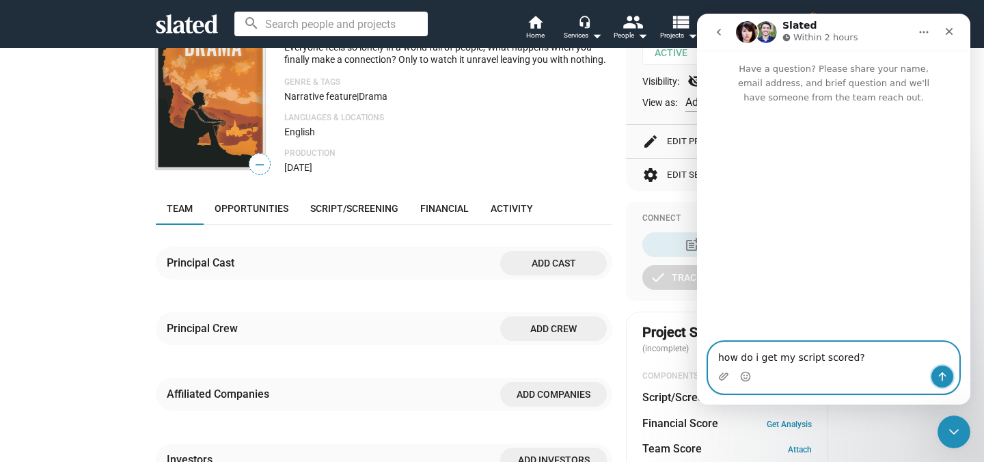
click at [941, 382] on button "Send a message…" at bounding box center [942, 376] width 22 height 22
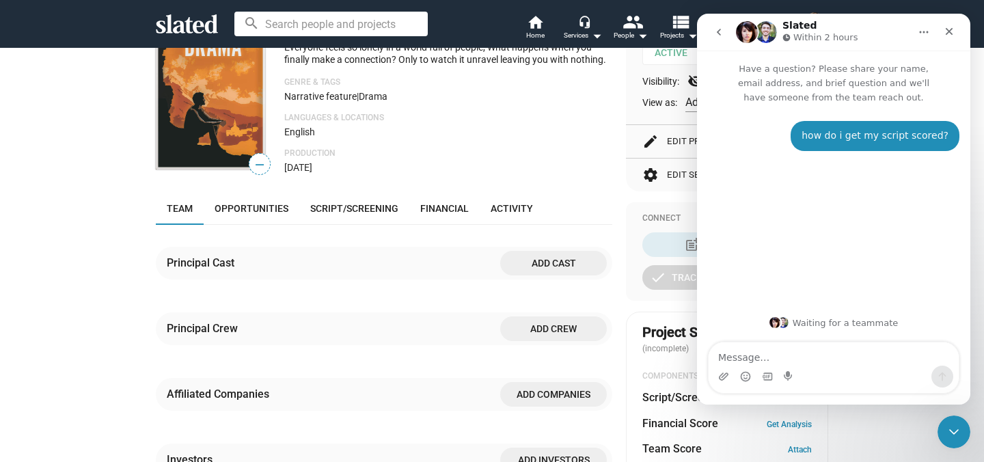
click at [716, 28] on icon "go back" at bounding box center [718, 32] width 11 height 11
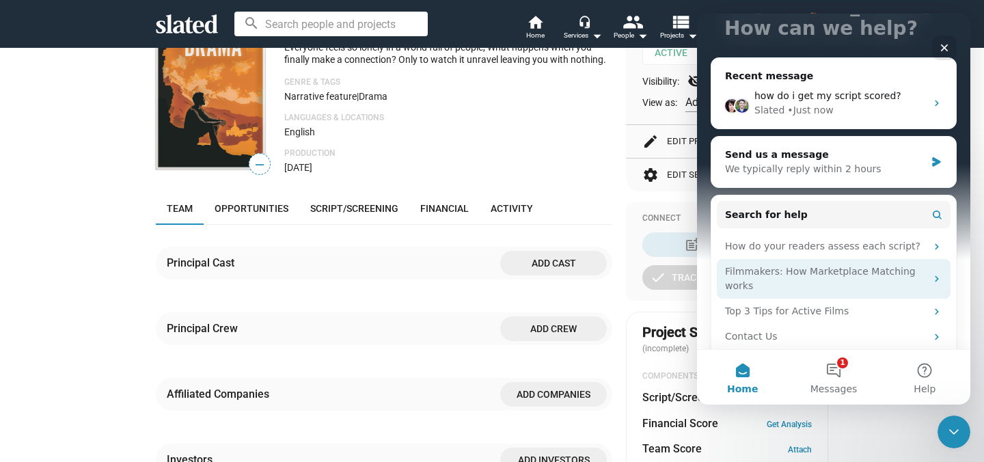
scroll to position [130, 0]
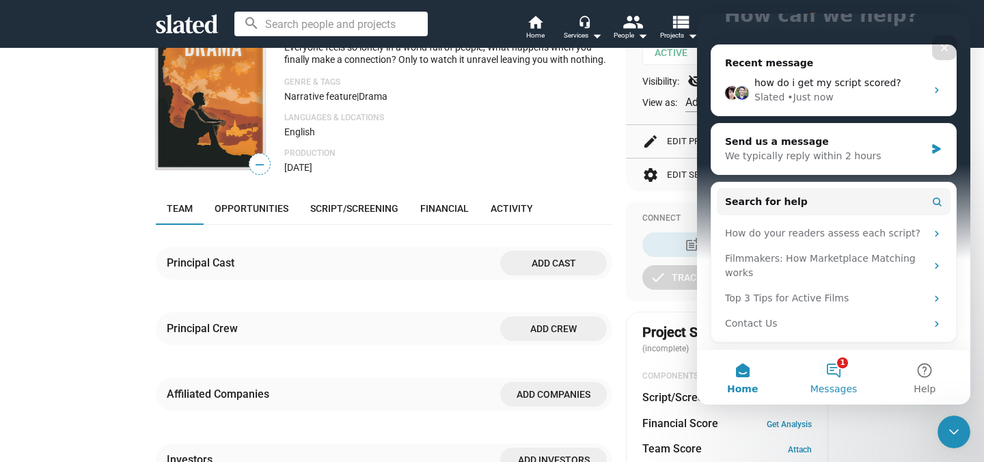
click at [838, 371] on button "1 Messages" at bounding box center [833, 377] width 91 height 55
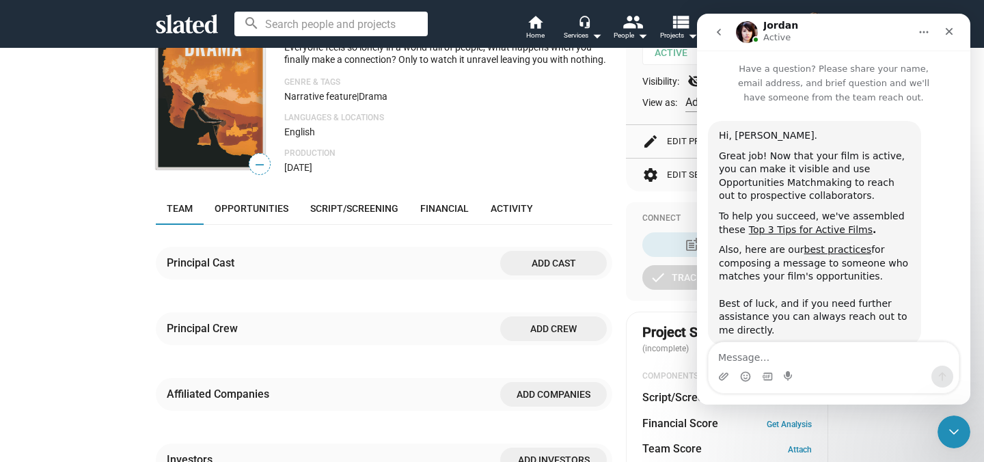
scroll to position [31, 0]
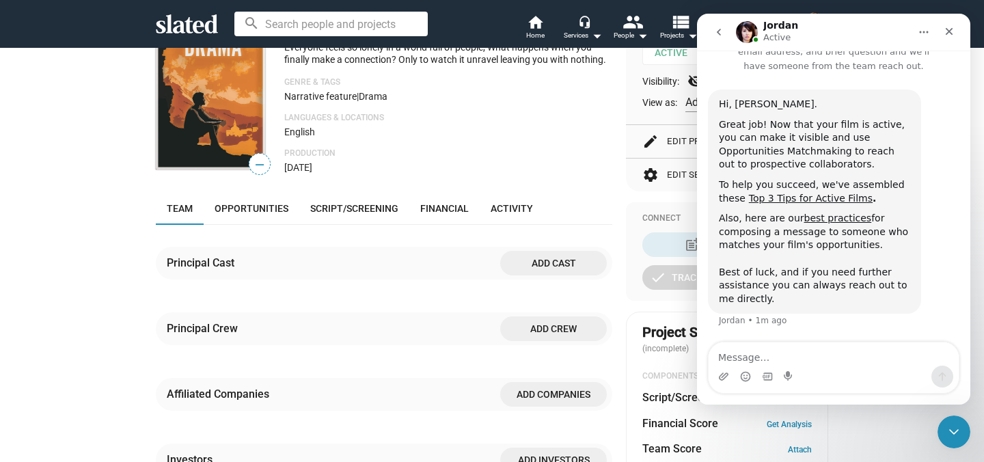
click at [718, 38] on button "go back" at bounding box center [719, 32] width 26 height 26
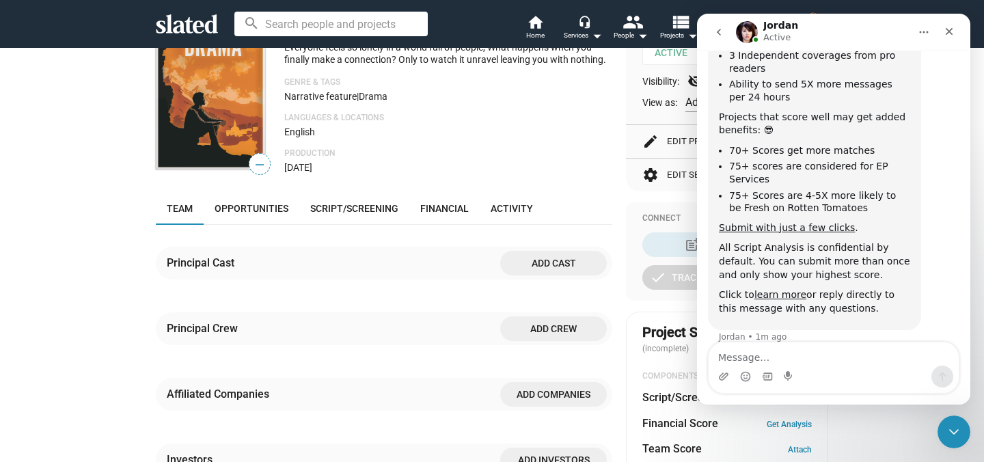
scroll to position [299, 0]
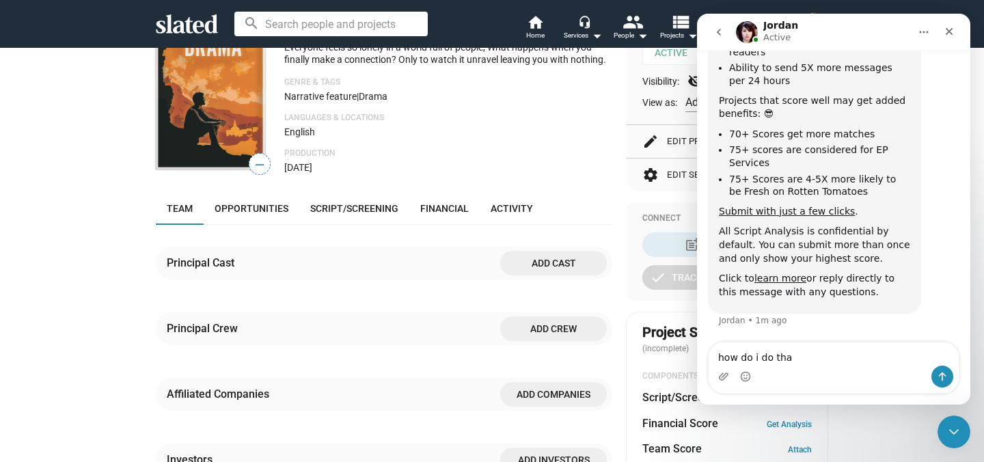
type textarea "how do i do that"
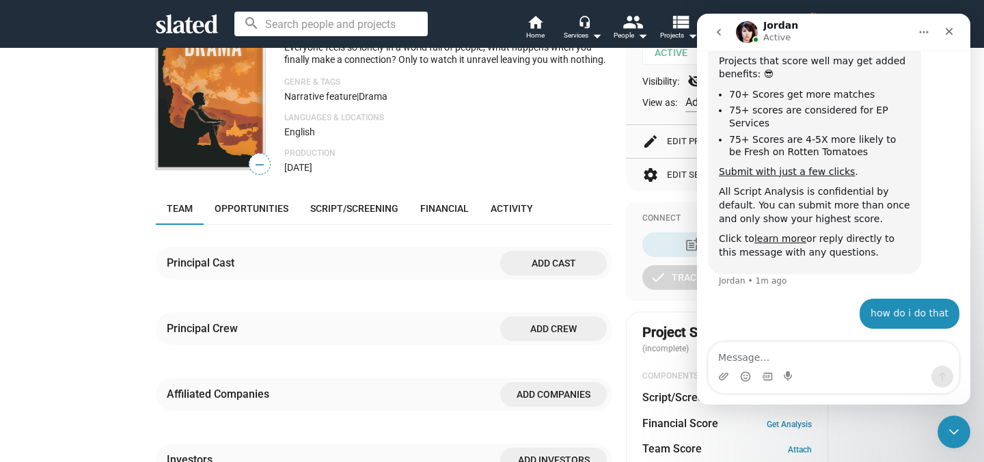
scroll to position [340, 0]
click at [715, 29] on icon "go back" at bounding box center [718, 32] width 11 height 11
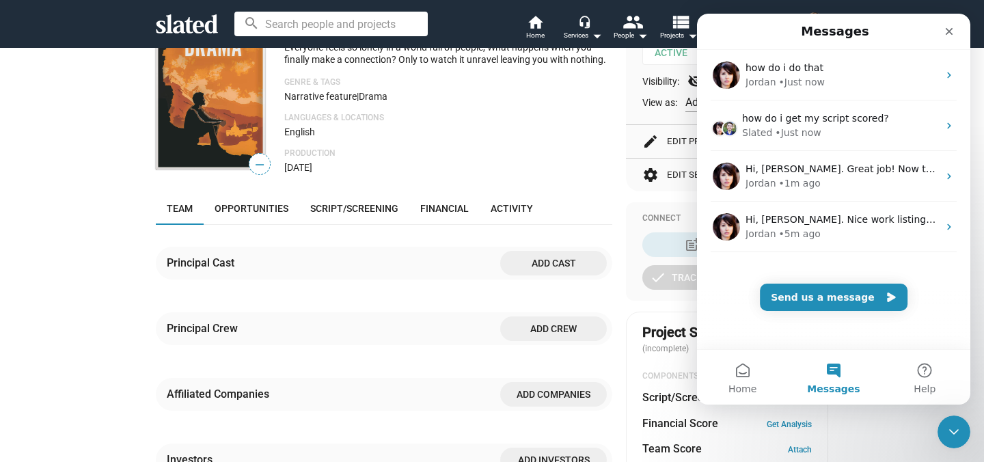
scroll to position [0, 0]
click at [946, 30] on icon "Close" at bounding box center [948, 31] width 11 height 11
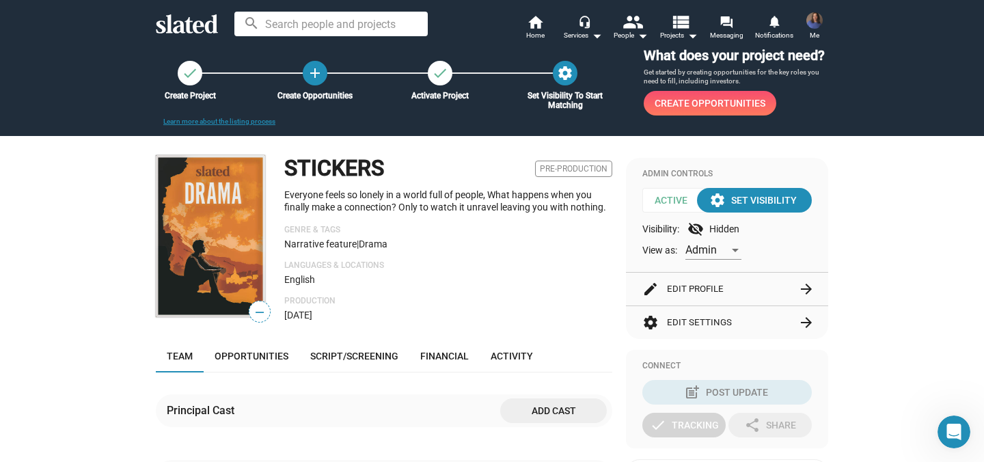
scroll to position [31, 0]
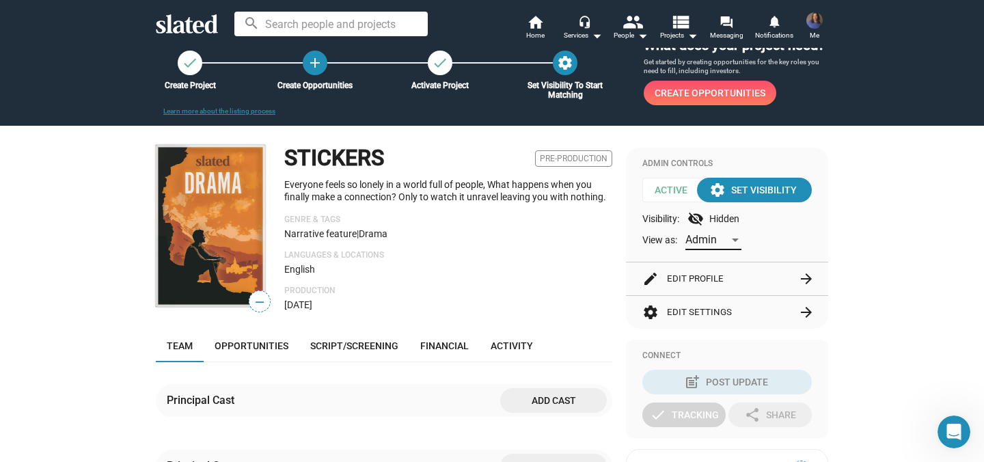
click at [734, 242] on div at bounding box center [735, 239] width 12 height 11
click at [732, 268] on span "Member" at bounding box center [714, 269] width 57 height 29
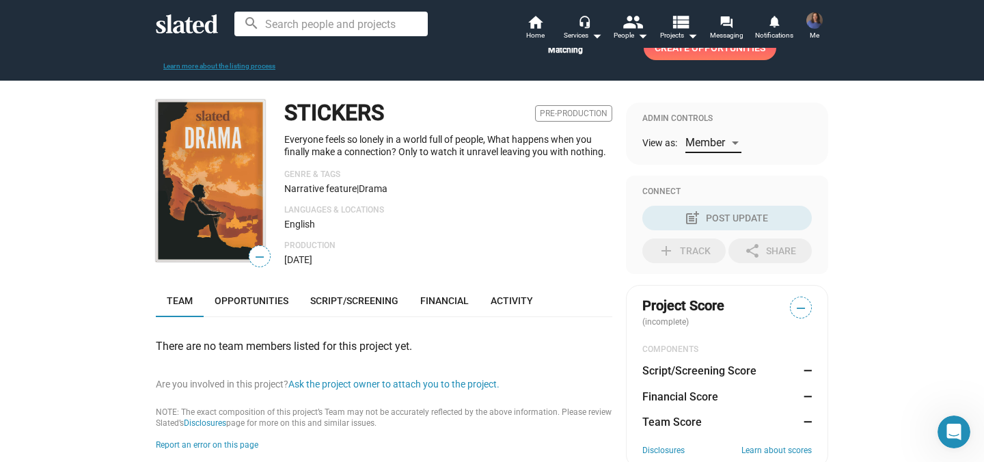
scroll to position [57, 0]
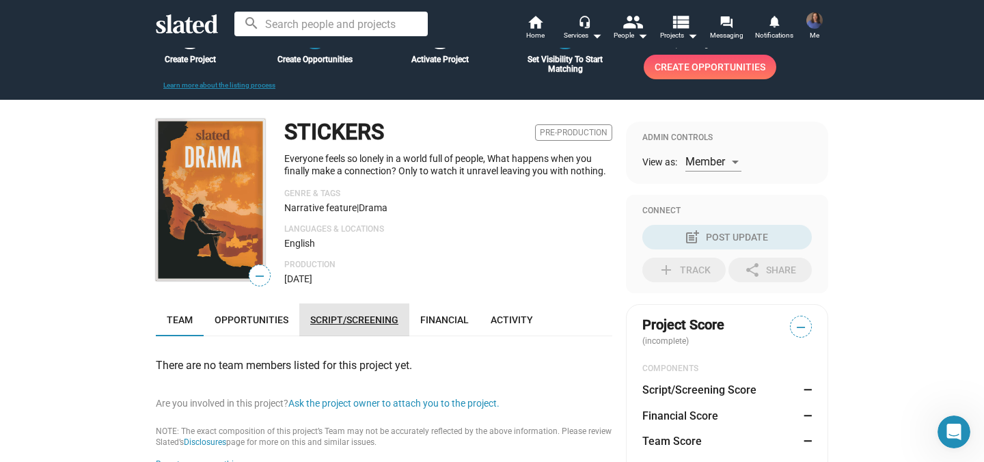
click at [383, 310] on link "Script/Screening" at bounding box center [354, 319] width 110 height 33
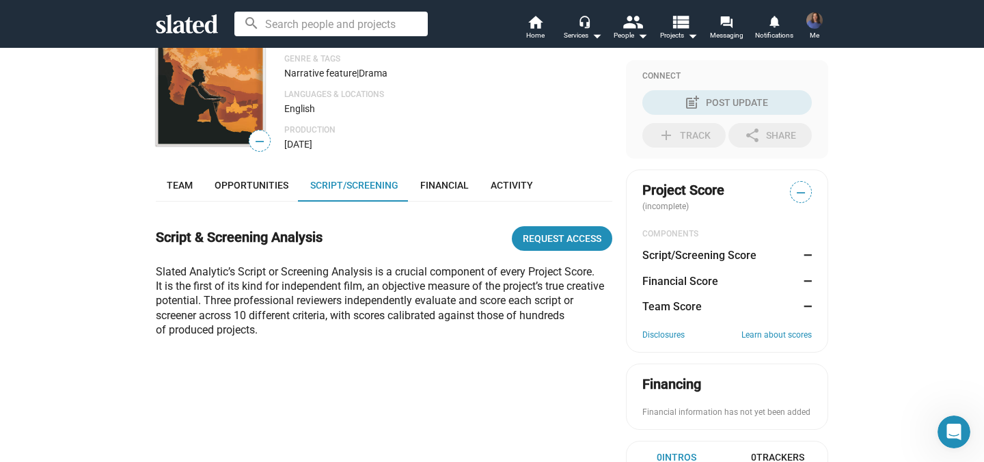
scroll to position [49, 0]
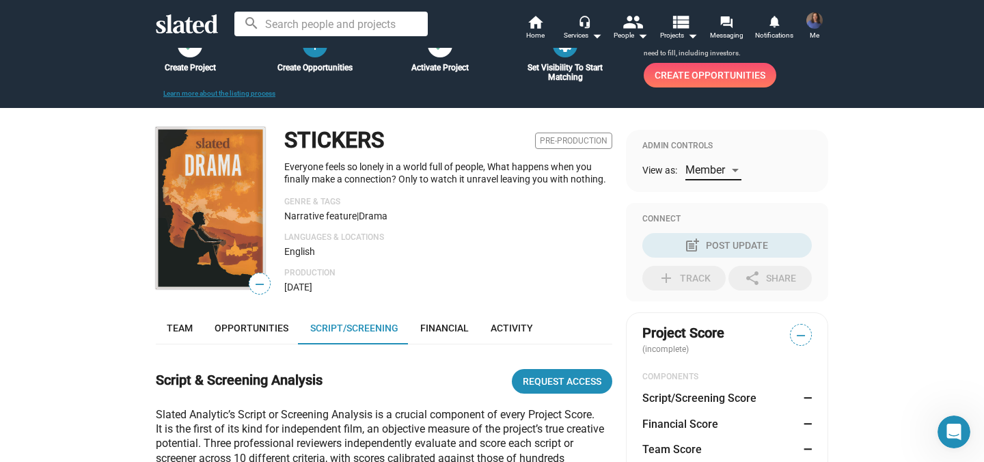
click at [706, 172] on span "Member" at bounding box center [705, 169] width 40 height 13
click at [711, 142] on span "Admin" at bounding box center [714, 142] width 57 height 29
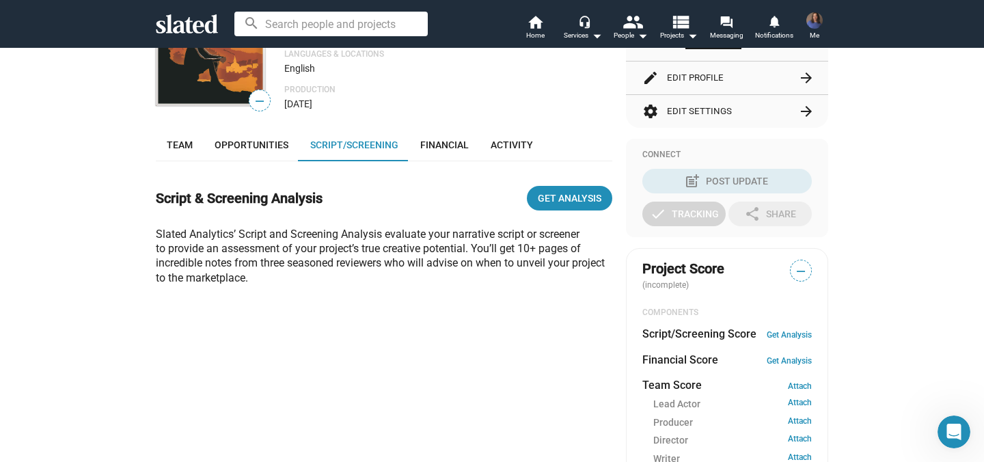
scroll to position [236, 0]
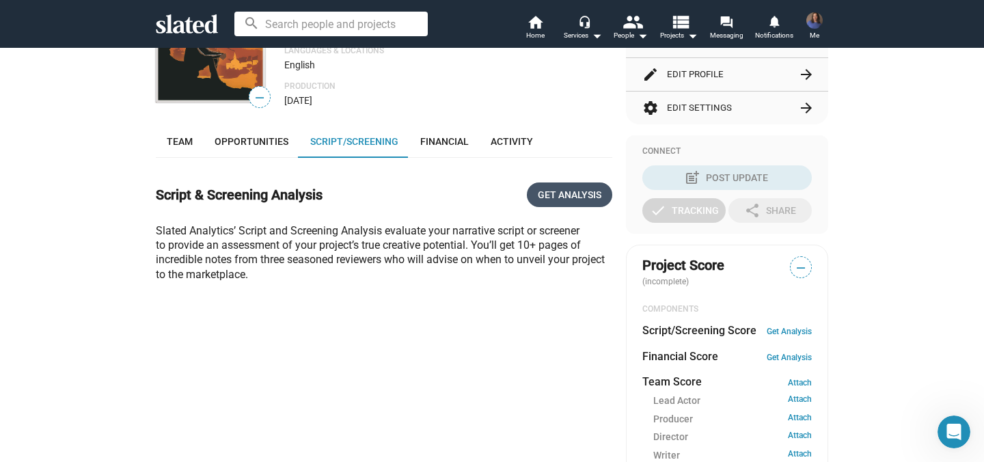
click at [561, 192] on span "Get Analysis" at bounding box center [570, 194] width 64 height 25
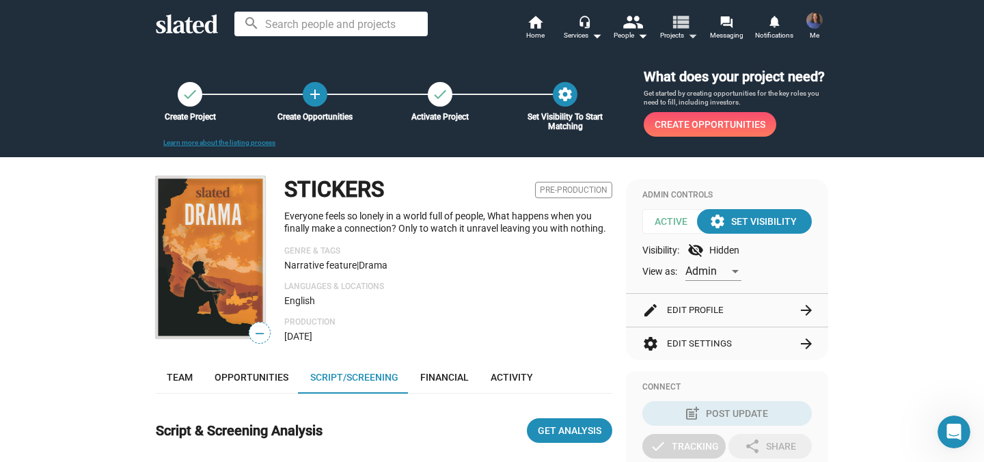
click at [693, 31] on mat-icon "arrow_drop_down" at bounding box center [692, 35] width 16 height 16
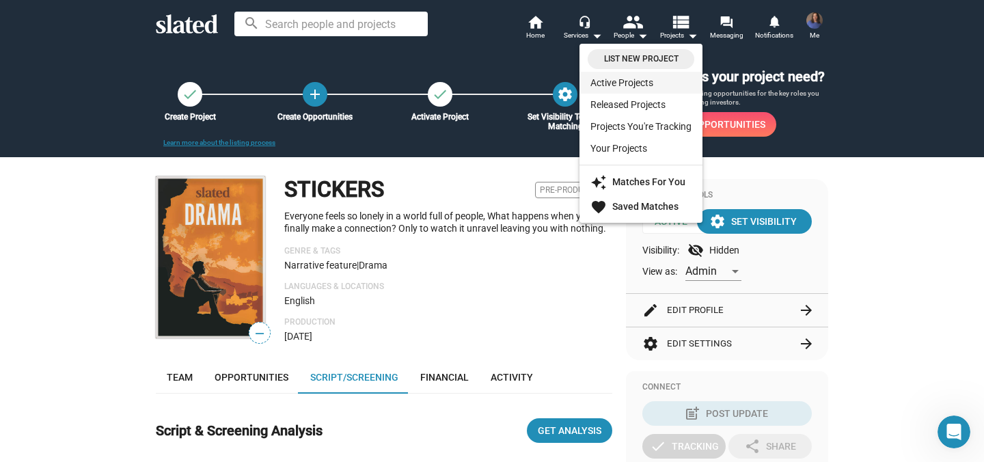
click at [650, 80] on link "Active Projects" at bounding box center [640, 83] width 123 height 22
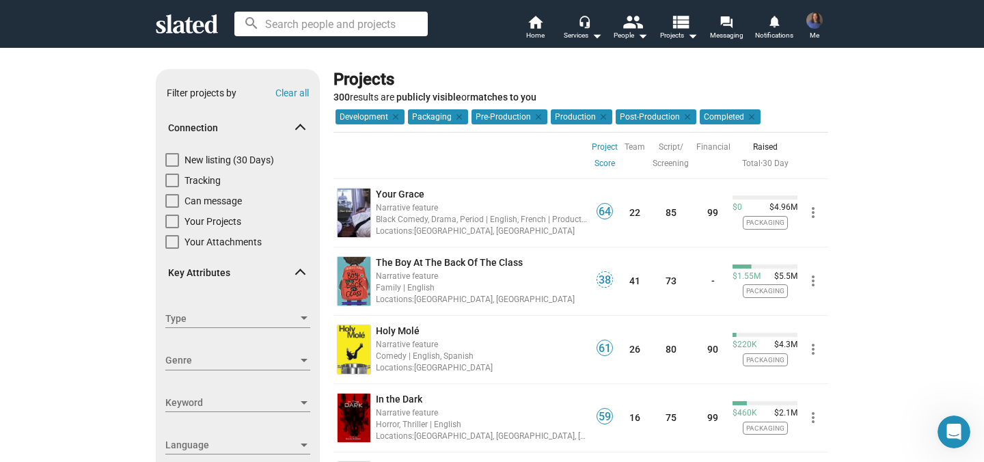
click at [809, 27] on span "Me" at bounding box center [814, 35] width 10 height 16
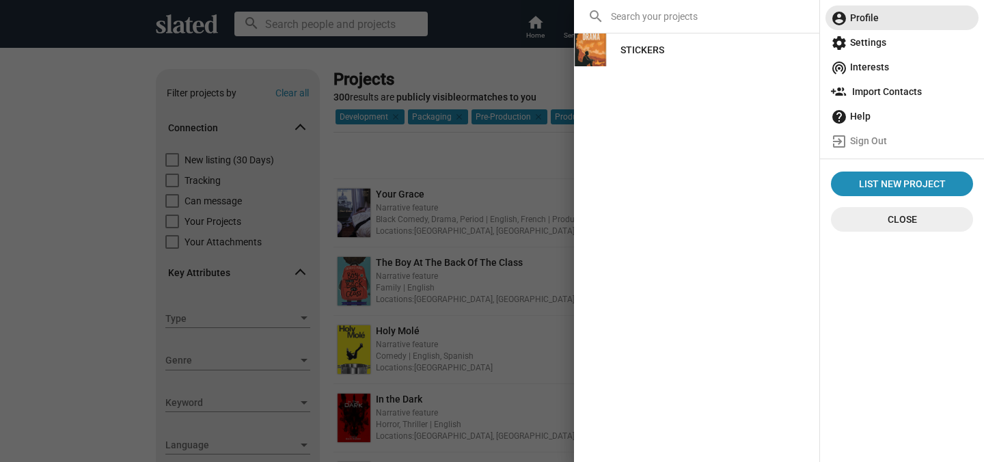
click at [863, 22] on span "account_circle Profile" at bounding box center [902, 17] width 142 height 25
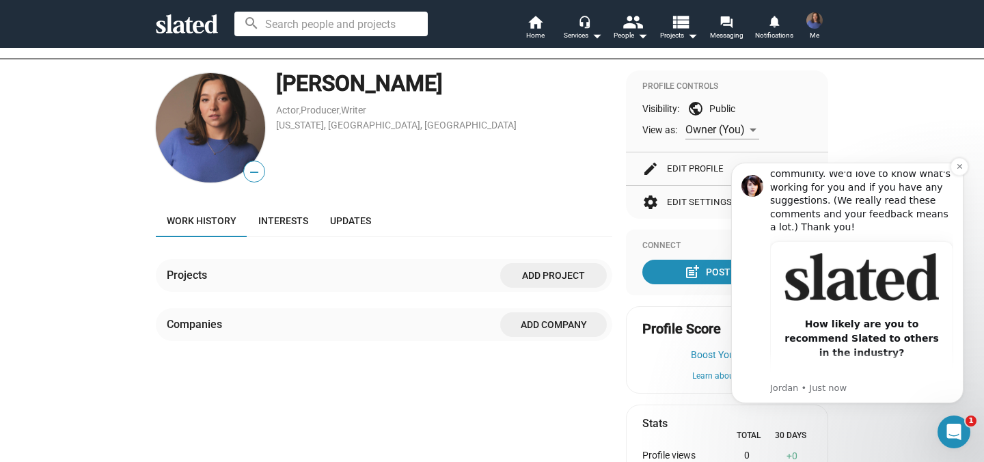
scroll to position [110, 0]
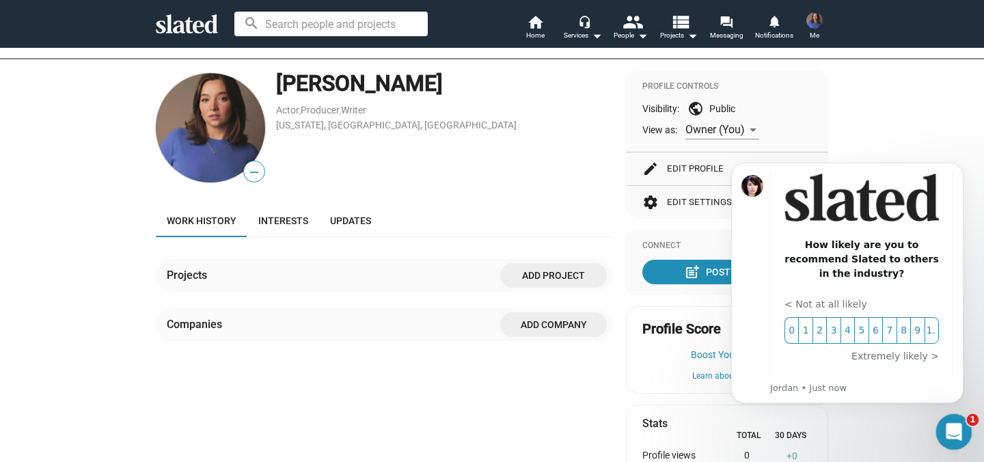
click at [942, 426] on div "Open Intercom Messenger" at bounding box center [951, 429] width 45 height 45
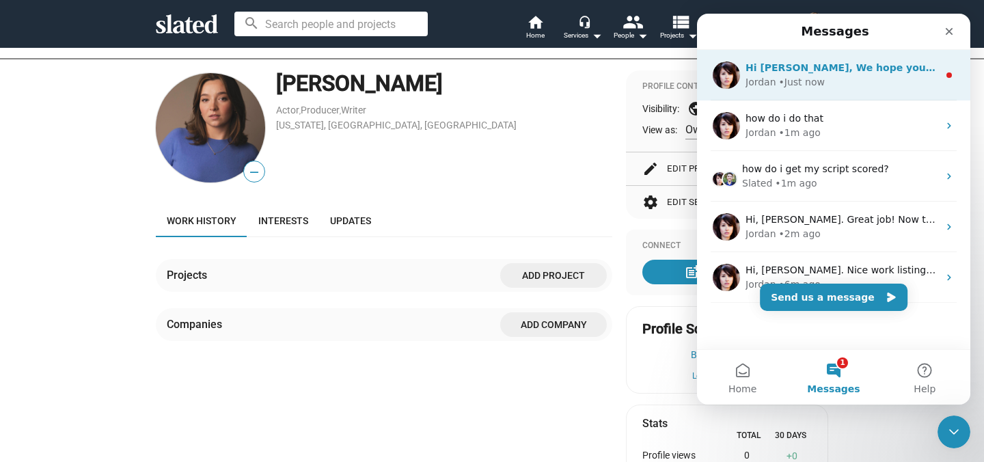
click at [851, 82] on div "Jordan • Just now" at bounding box center [841, 82] width 193 height 14
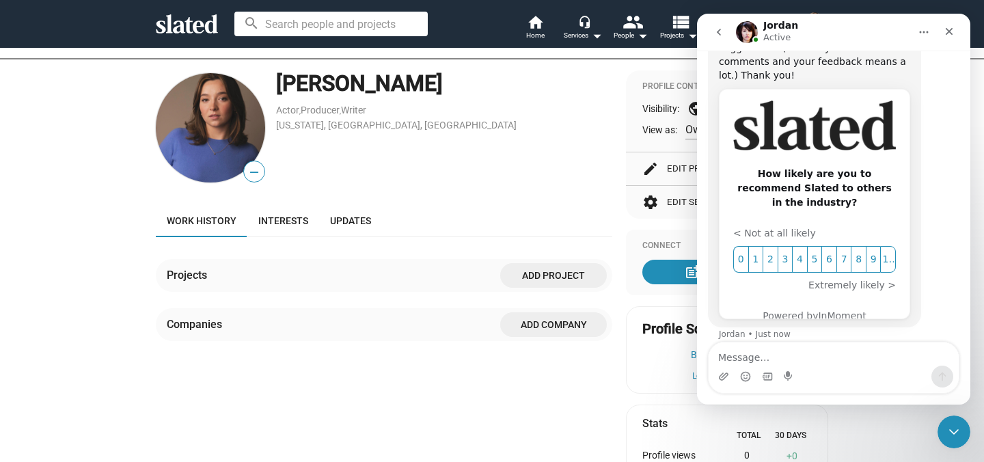
scroll to position [141, 0]
click at [706, 27] on button "go back" at bounding box center [719, 32] width 26 height 26
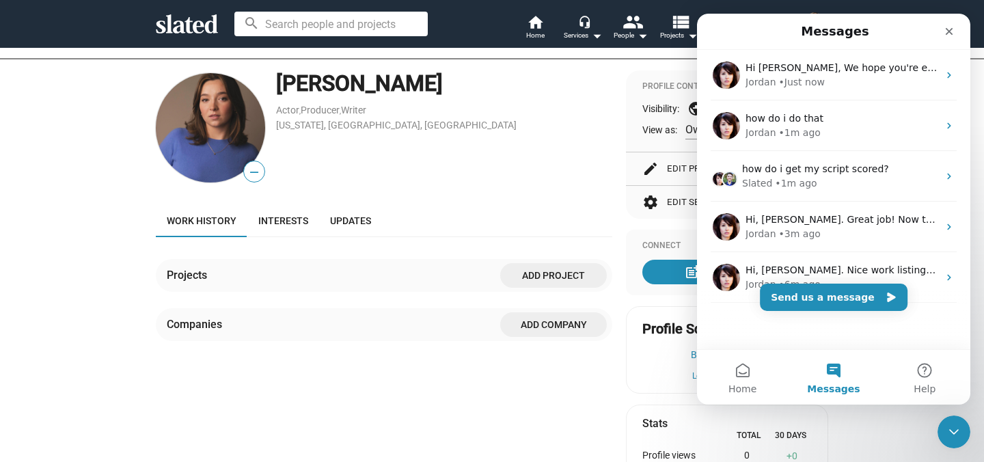
scroll to position [0, 0]
click at [597, 178] on div "[PERSON_NAME] Actor , Producer , Writer [US_STATE], [GEOGRAPHIC_DATA], [GEOGRAP…" at bounding box center [444, 127] width 336 height 115
click at [958, 27] on div "Close" at bounding box center [949, 31] width 25 height 25
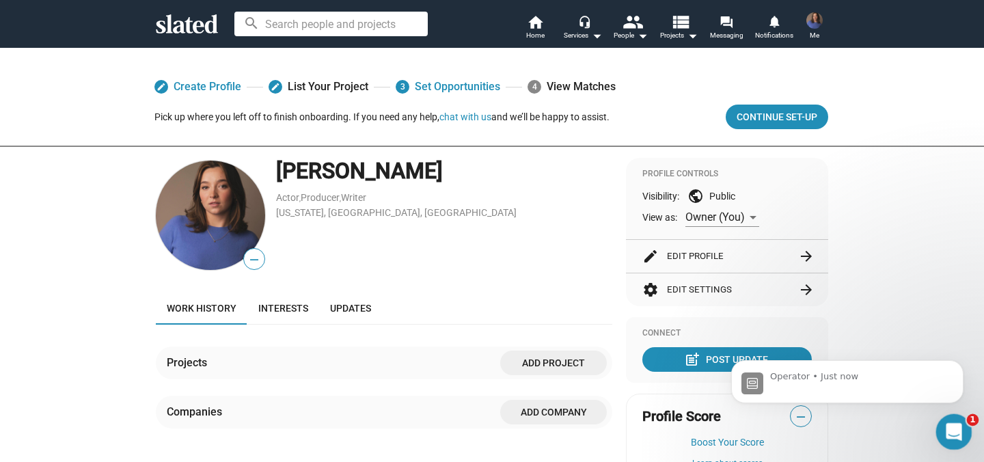
click at [967, 423] on div "Open Intercom Messenger" at bounding box center [951, 429] width 45 height 45
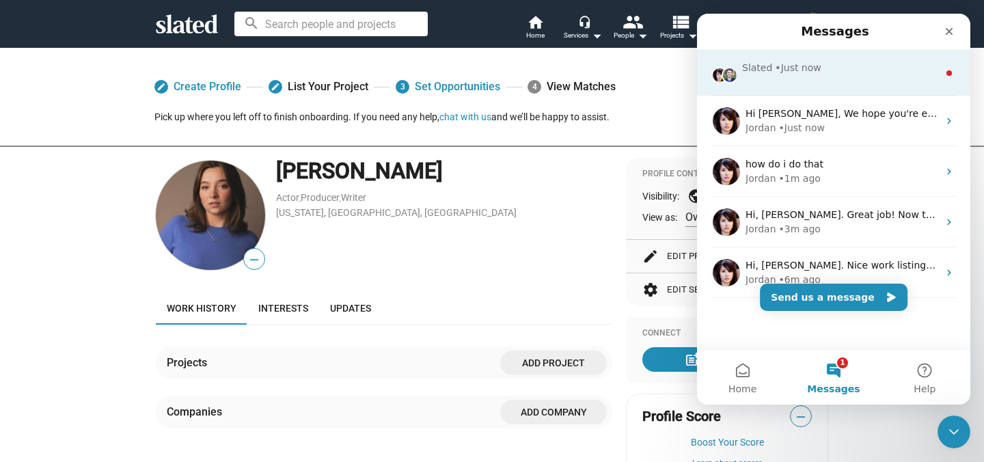
click at [889, 71] on div "Slated • Just now" at bounding box center [840, 68] width 196 height 14
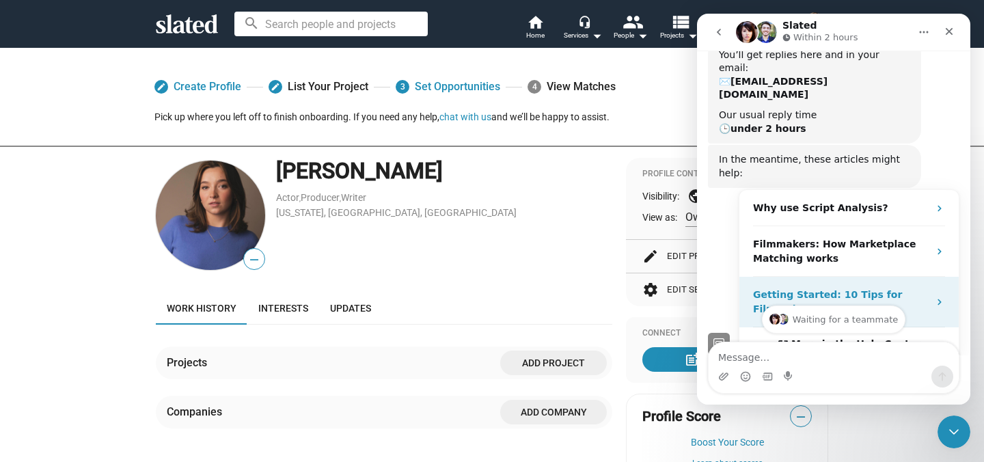
scroll to position [154, 0]
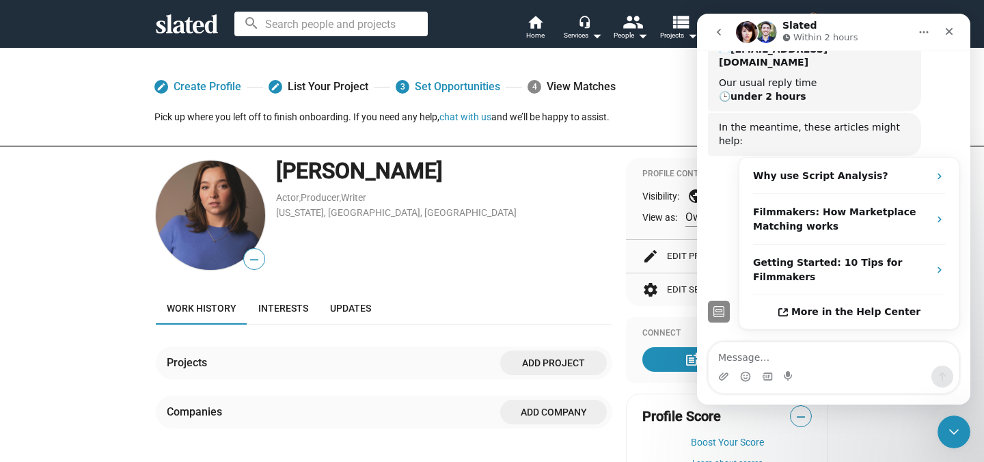
click at [600, 235] on div "[PERSON_NAME] Actor , Producer , Writer [US_STATE], [GEOGRAPHIC_DATA], [GEOGRAP…" at bounding box center [444, 215] width 336 height 115
click at [954, 30] on icon "Close" at bounding box center [948, 31] width 11 height 11
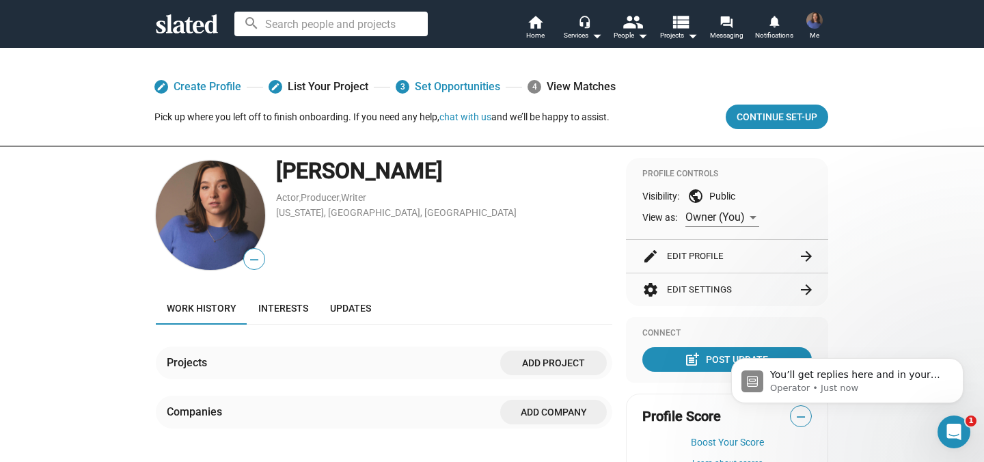
scroll to position [0, 0]
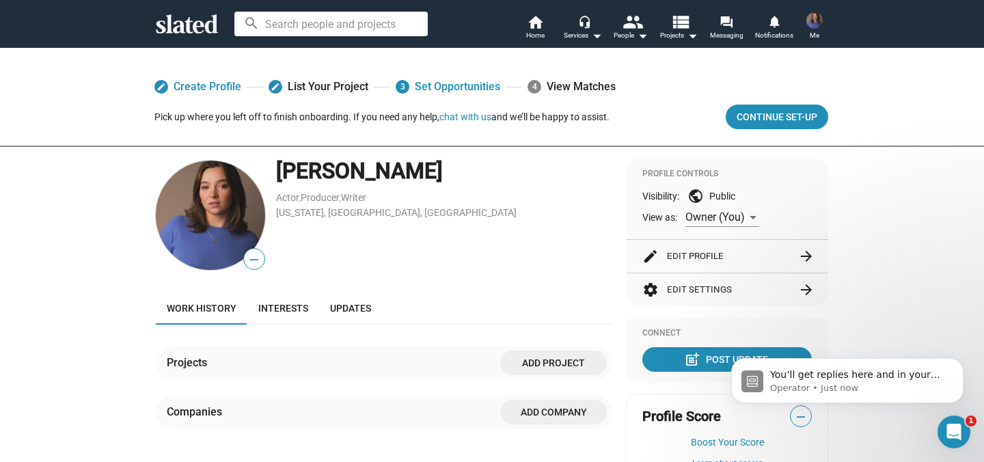
click at [803, 27] on span at bounding box center [814, 21] width 22 height 22
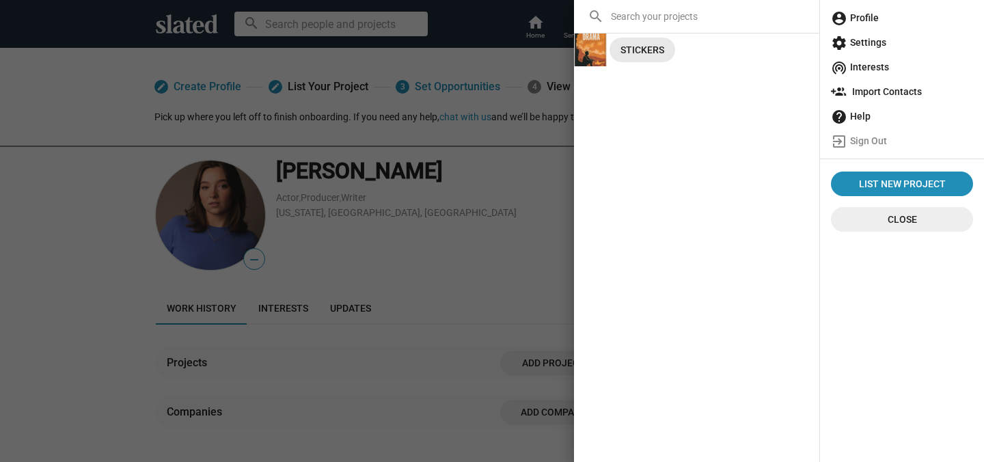
click at [630, 51] on div "STICKERS" at bounding box center [642, 50] width 44 height 25
